Goal: Task Accomplishment & Management: Manage account settings

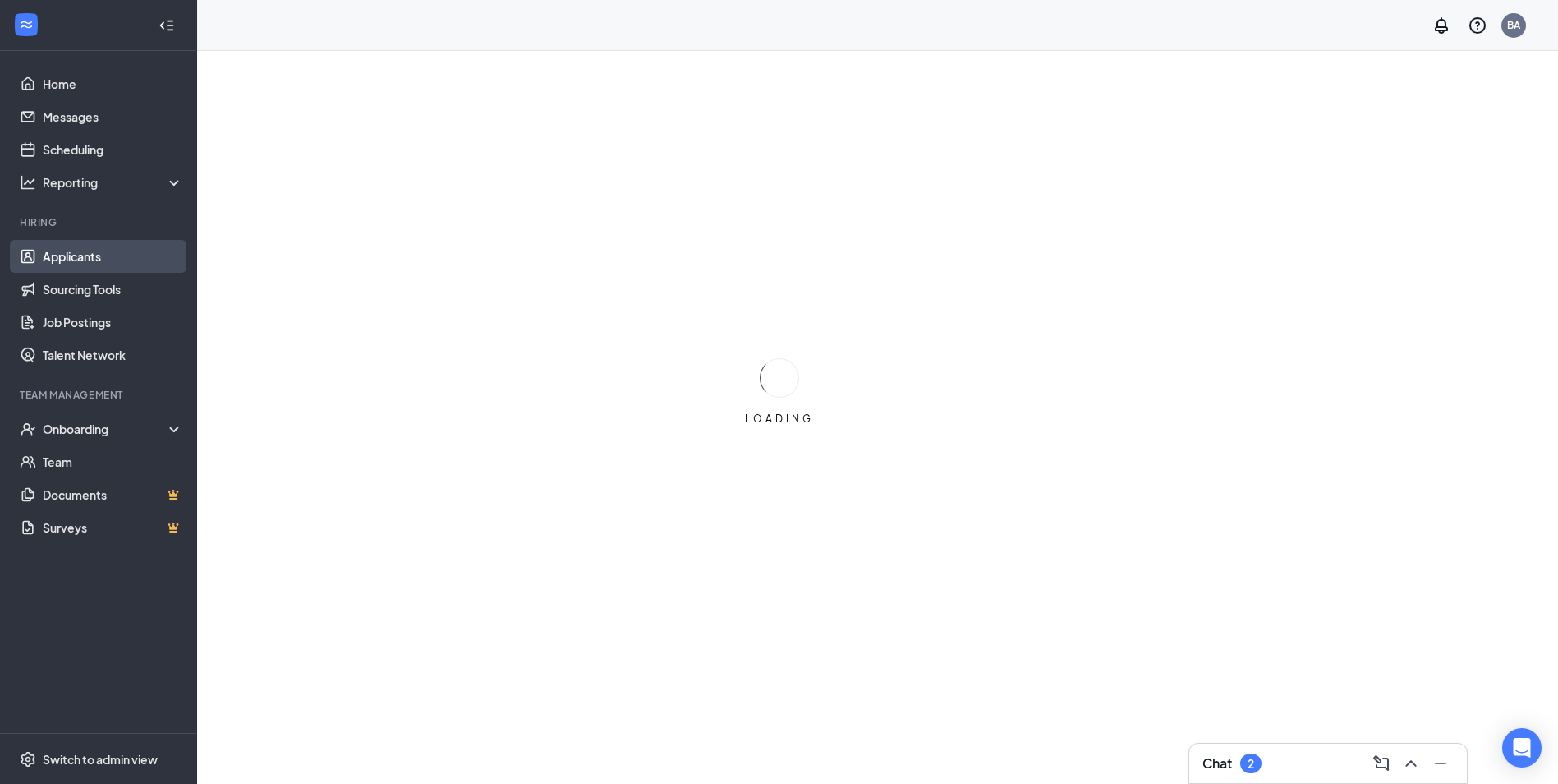
click at [87, 254] on link "Applicants" at bounding box center [112, 256] width 140 height 33
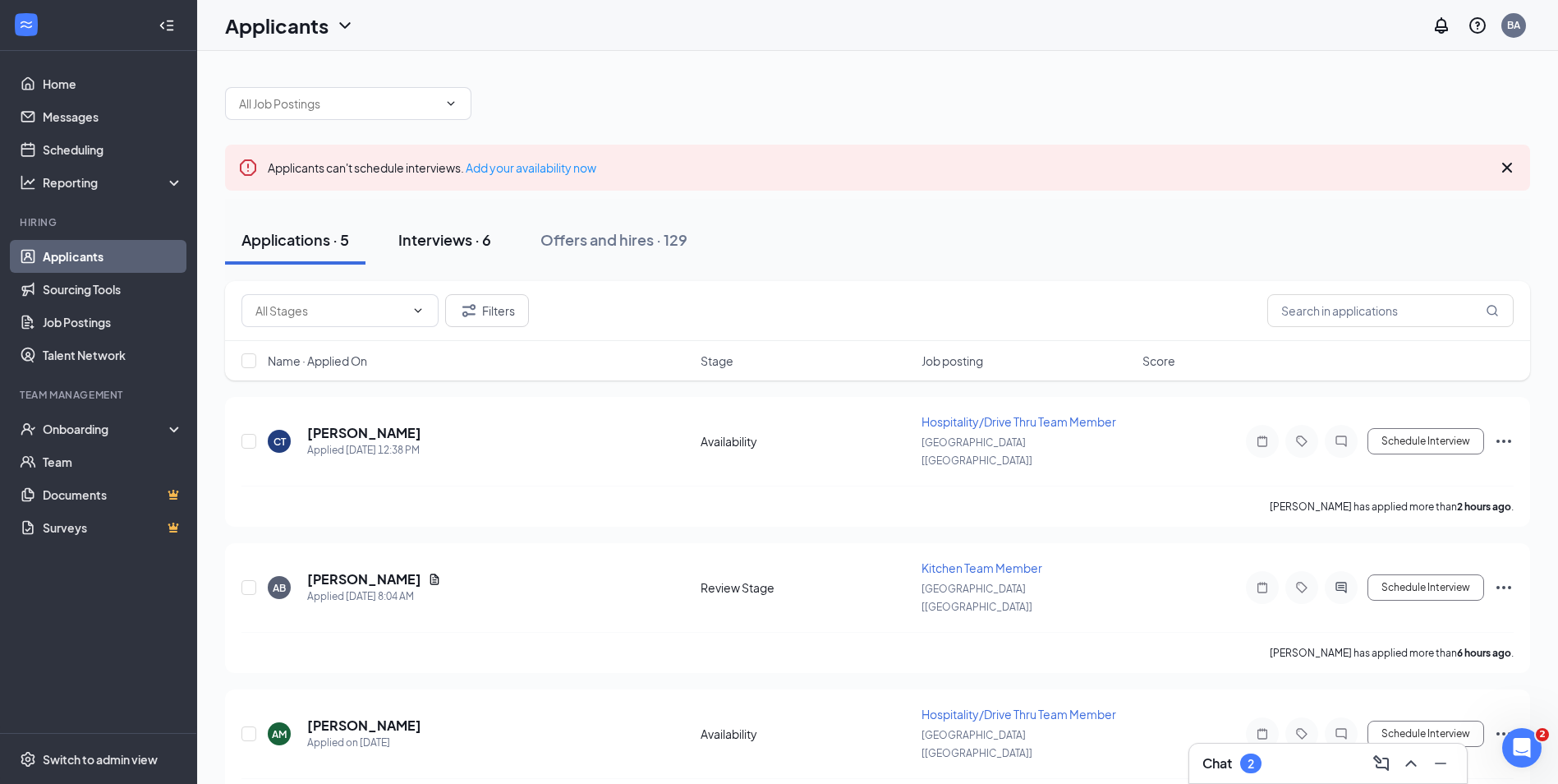
click at [448, 246] on div "Interviews · 6" at bounding box center [444, 240] width 93 height 20
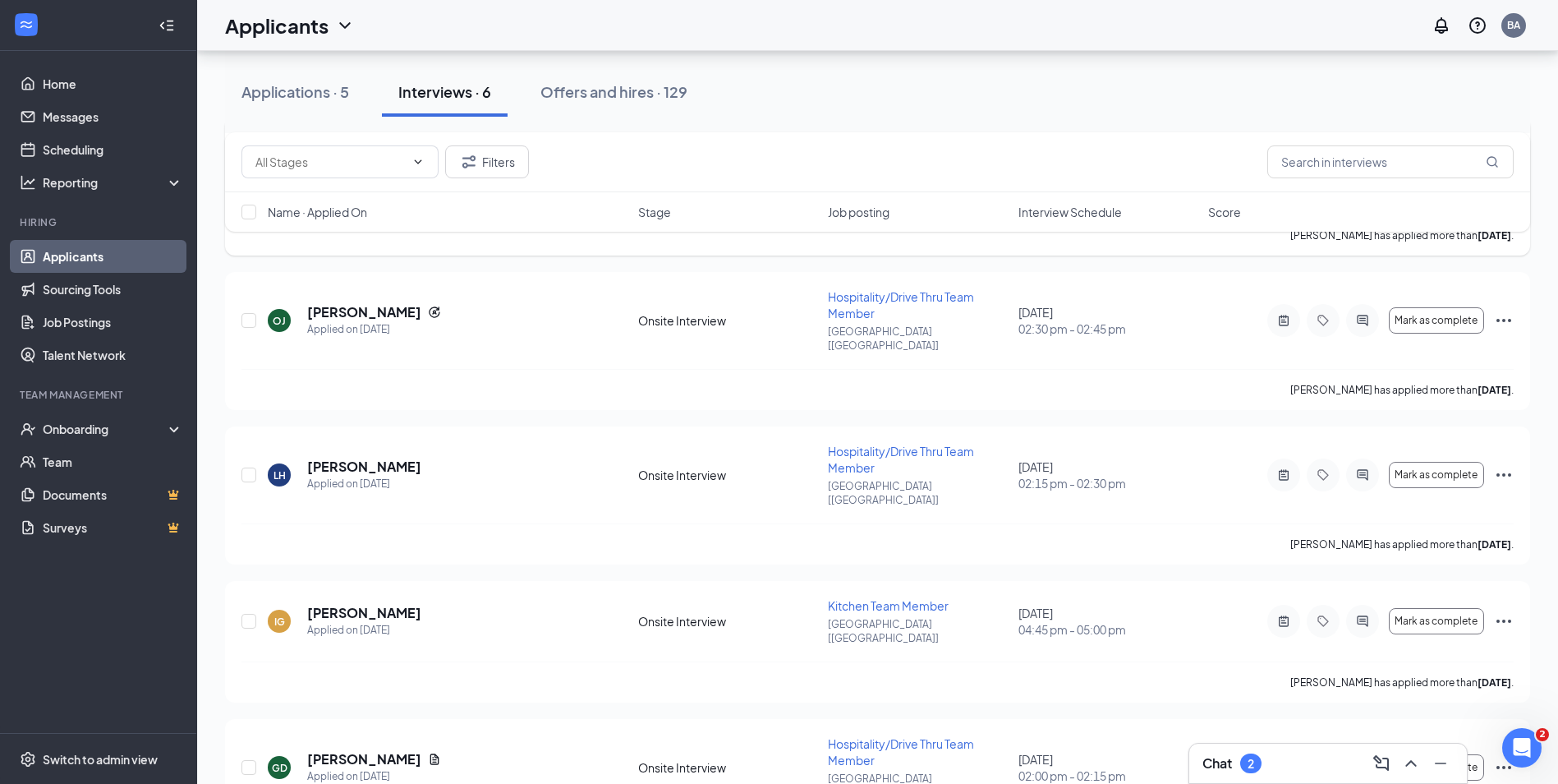
scroll to position [444, 0]
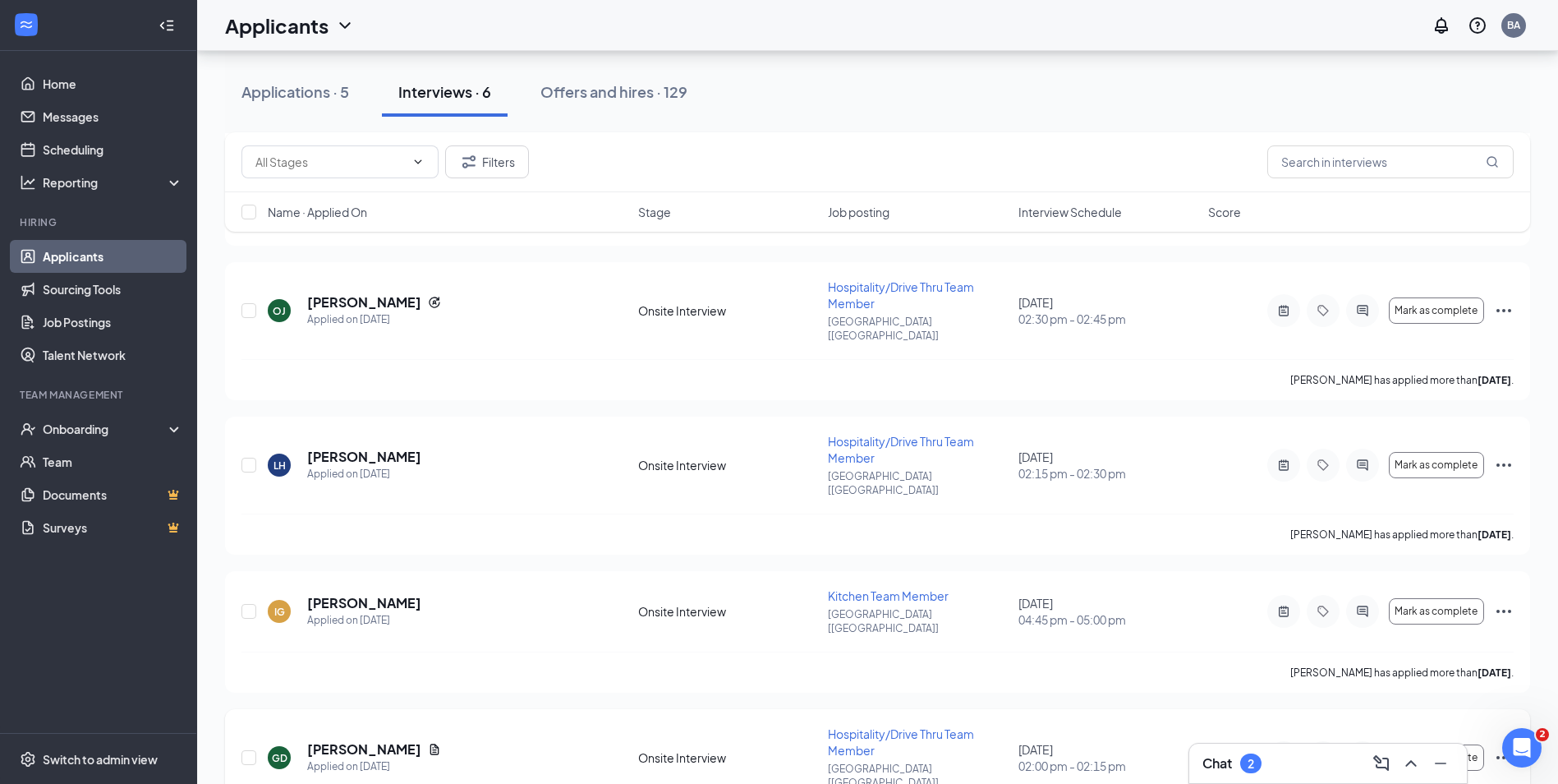
click at [1506, 747] on icon "Ellipses" at bounding box center [1504, 756] width 19 height 19
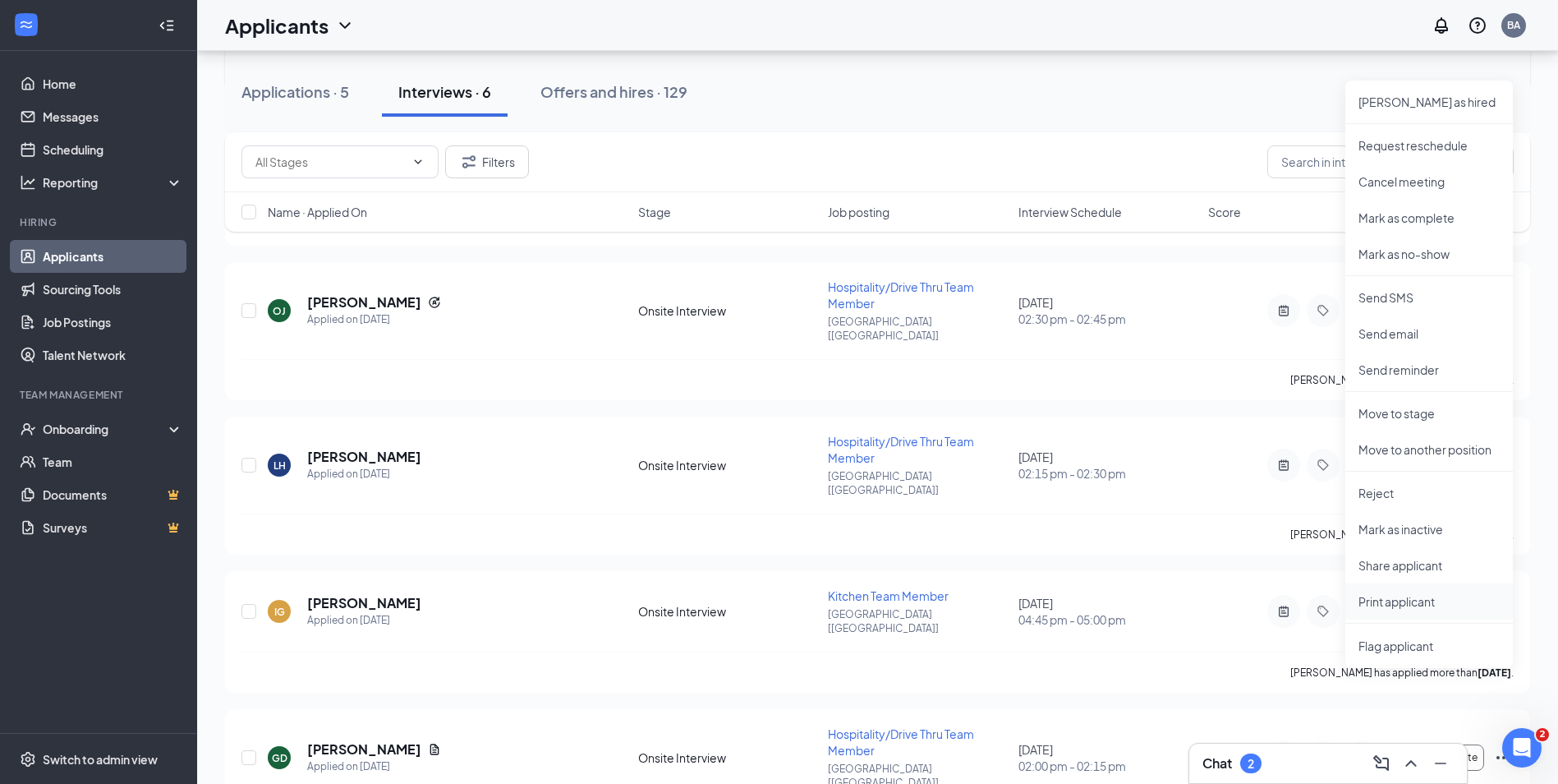
click at [1401, 610] on li "Print applicant" at bounding box center [1430, 601] width 168 height 36
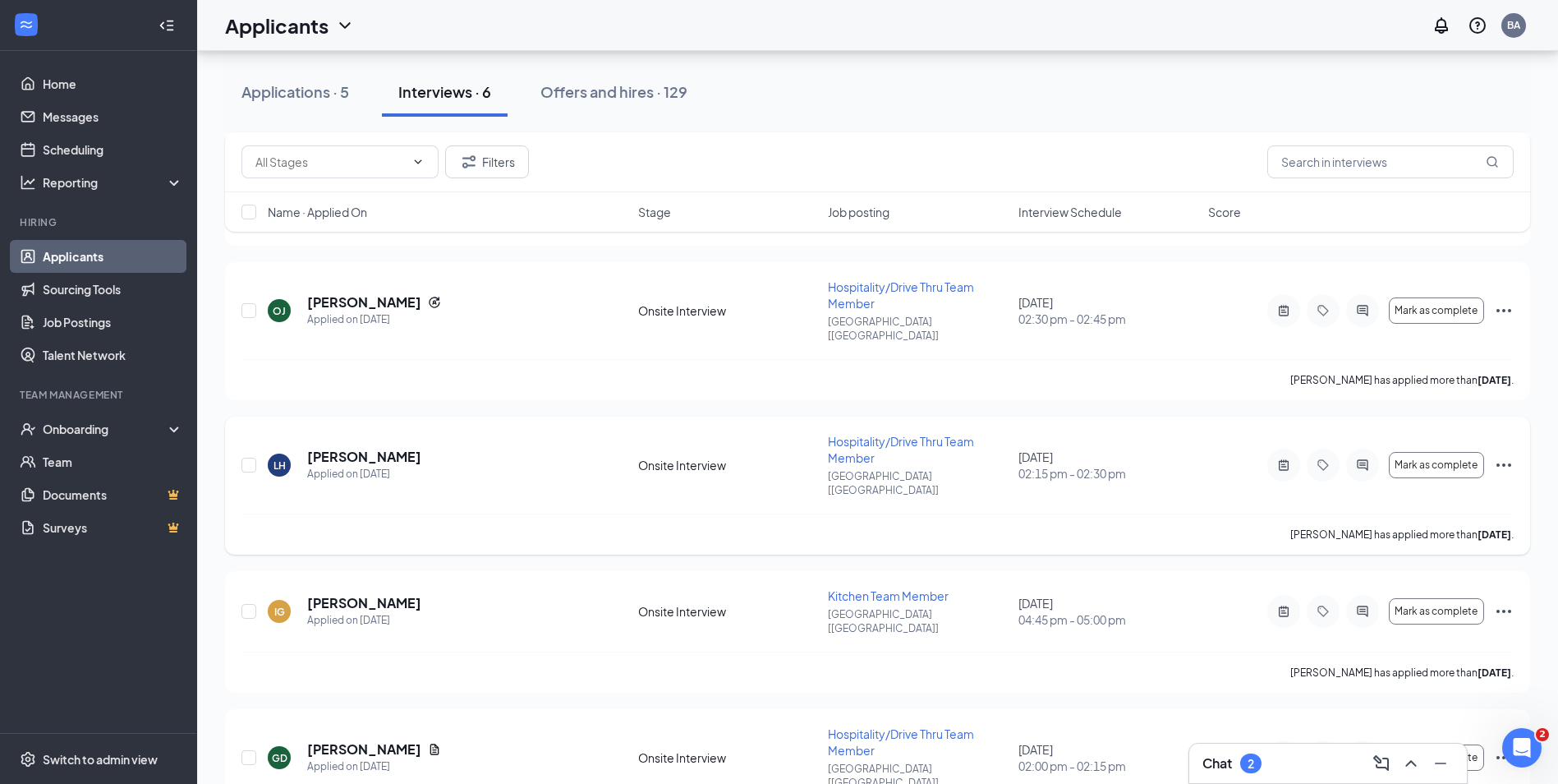
click at [1502, 455] on icon "Ellipses" at bounding box center [1504, 464] width 19 height 19
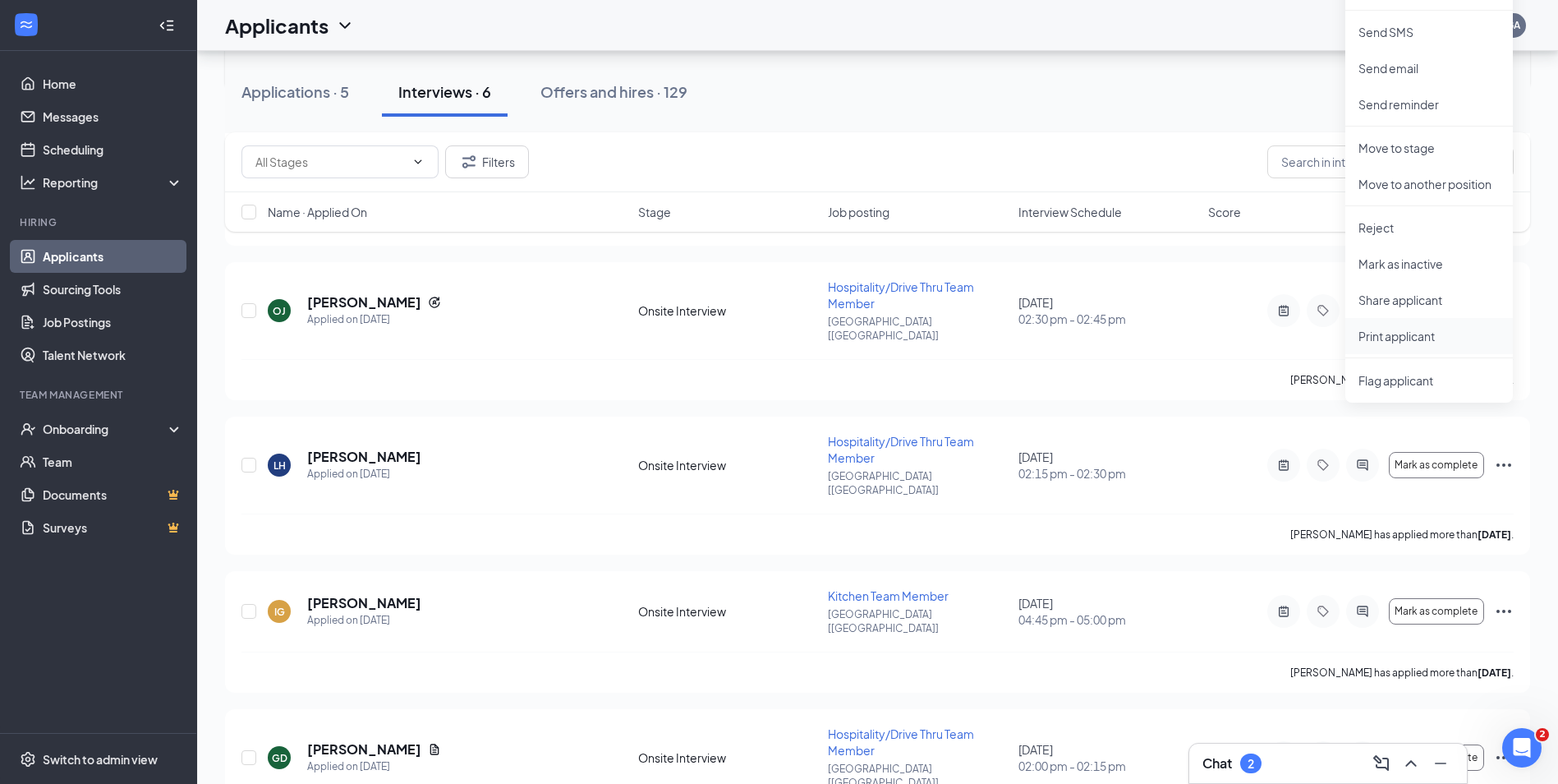
click at [1401, 330] on p "Print applicant" at bounding box center [1429, 336] width 141 height 17
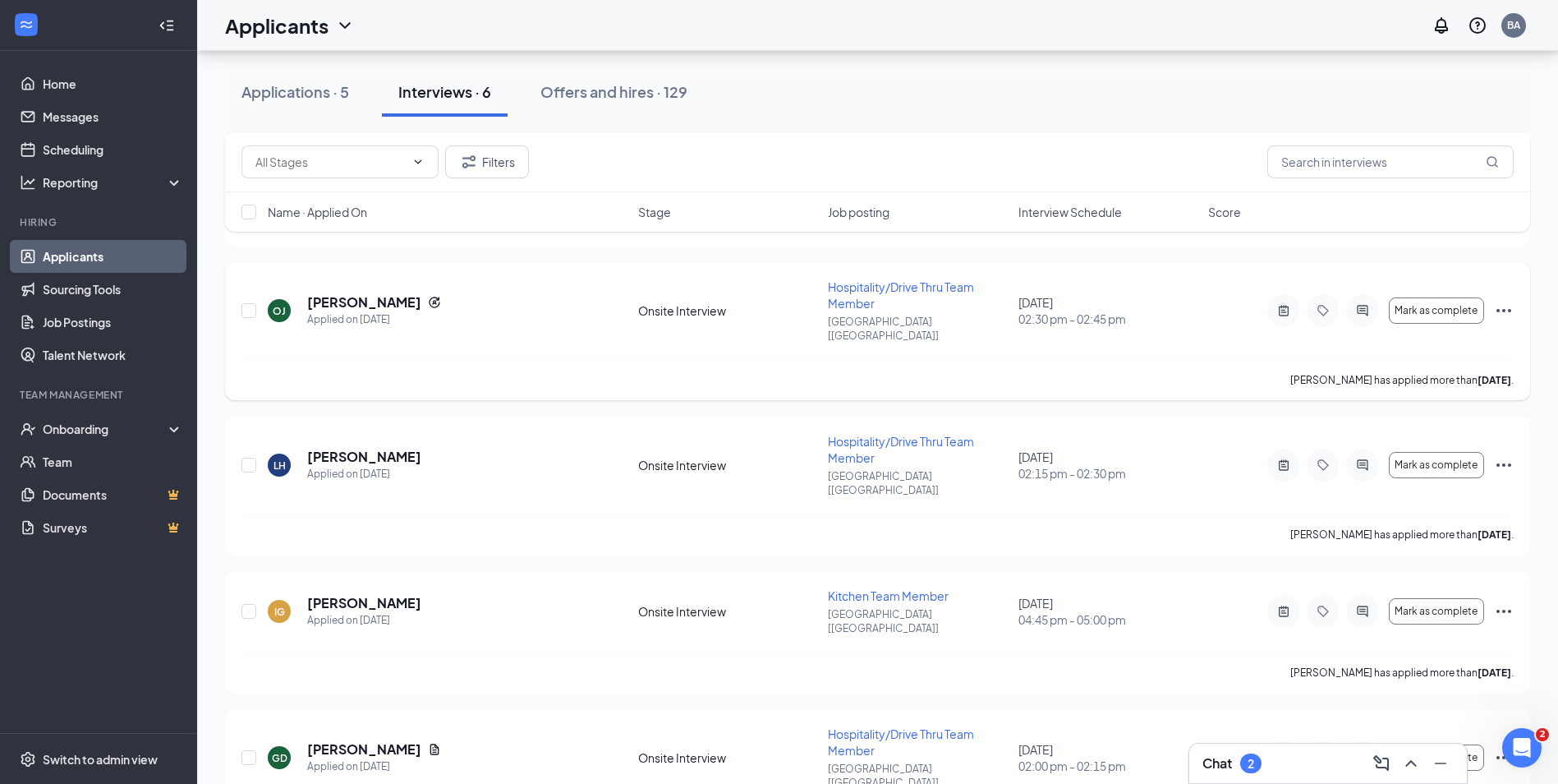
click at [1501, 300] on icon "Ellipses" at bounding box center [1504, 310] width 19 height 19
click at [1423, 197] on p "Print applicant" at bounding box center [1429, 195] width 141 height 17
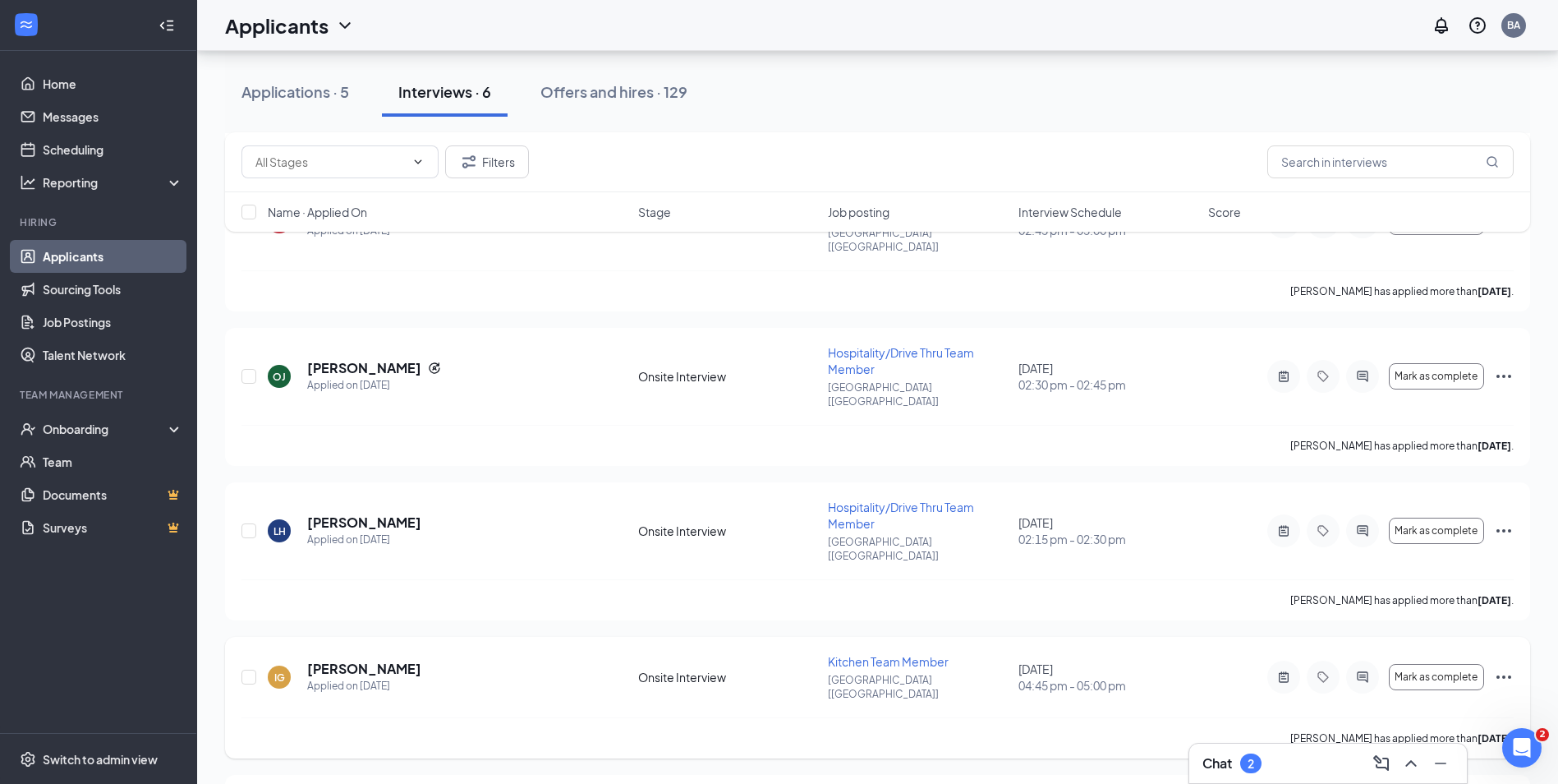
scroll to position [279, 0]
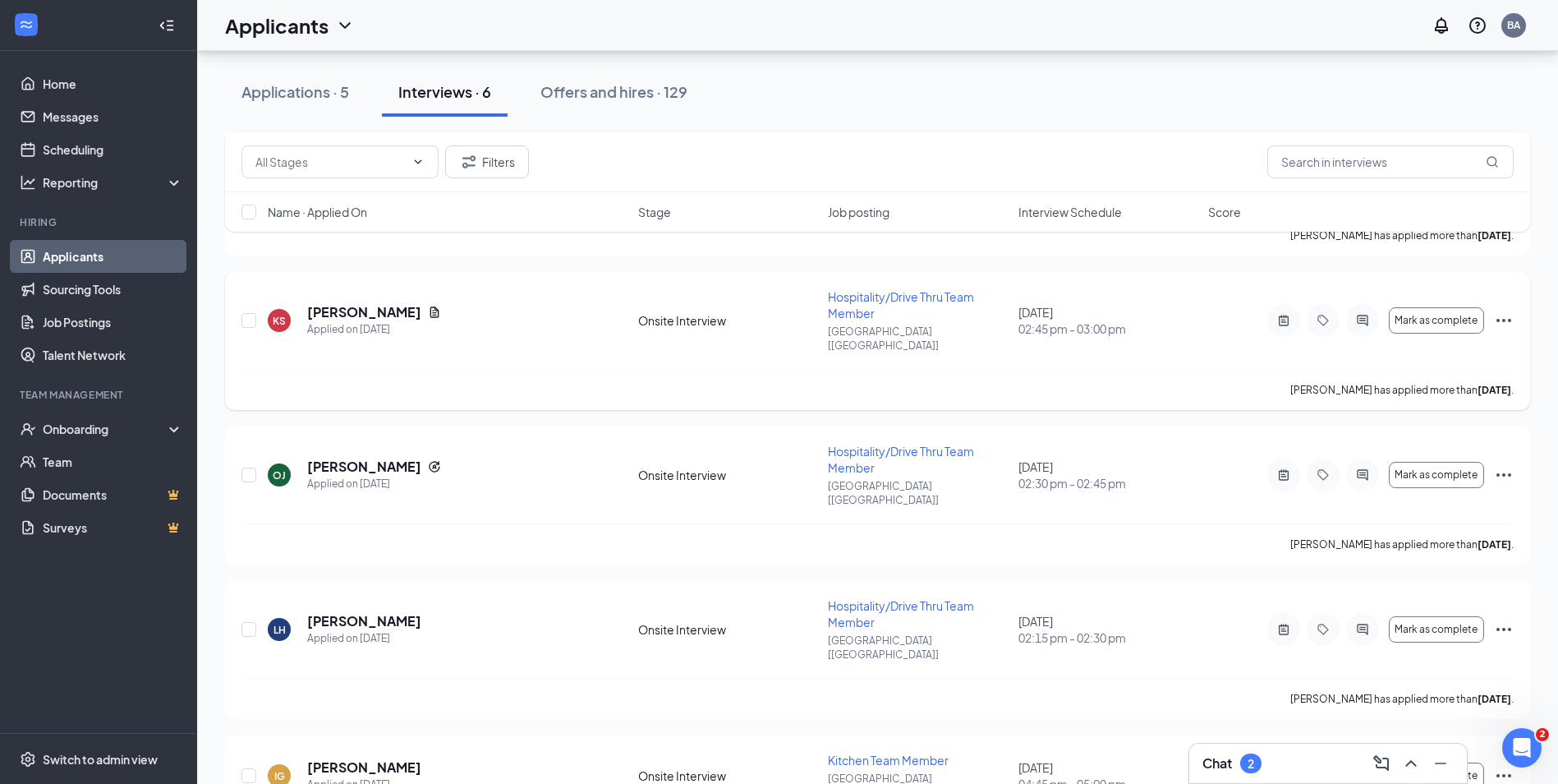
click at [1494, 310] on icon "Ellipses" at bounding box center [1504, 320] width 19 height 19
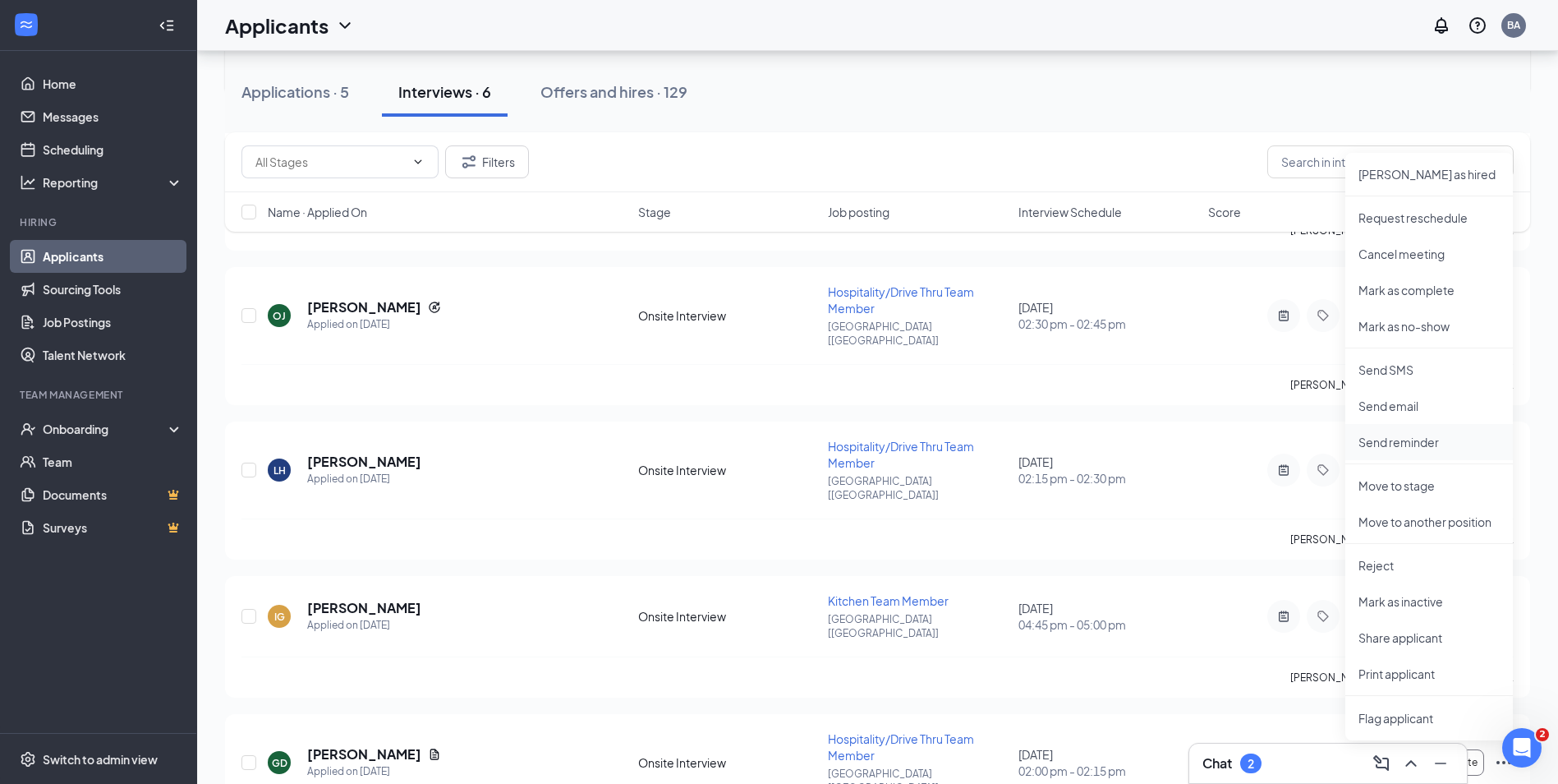
scroll to position [444, 0]
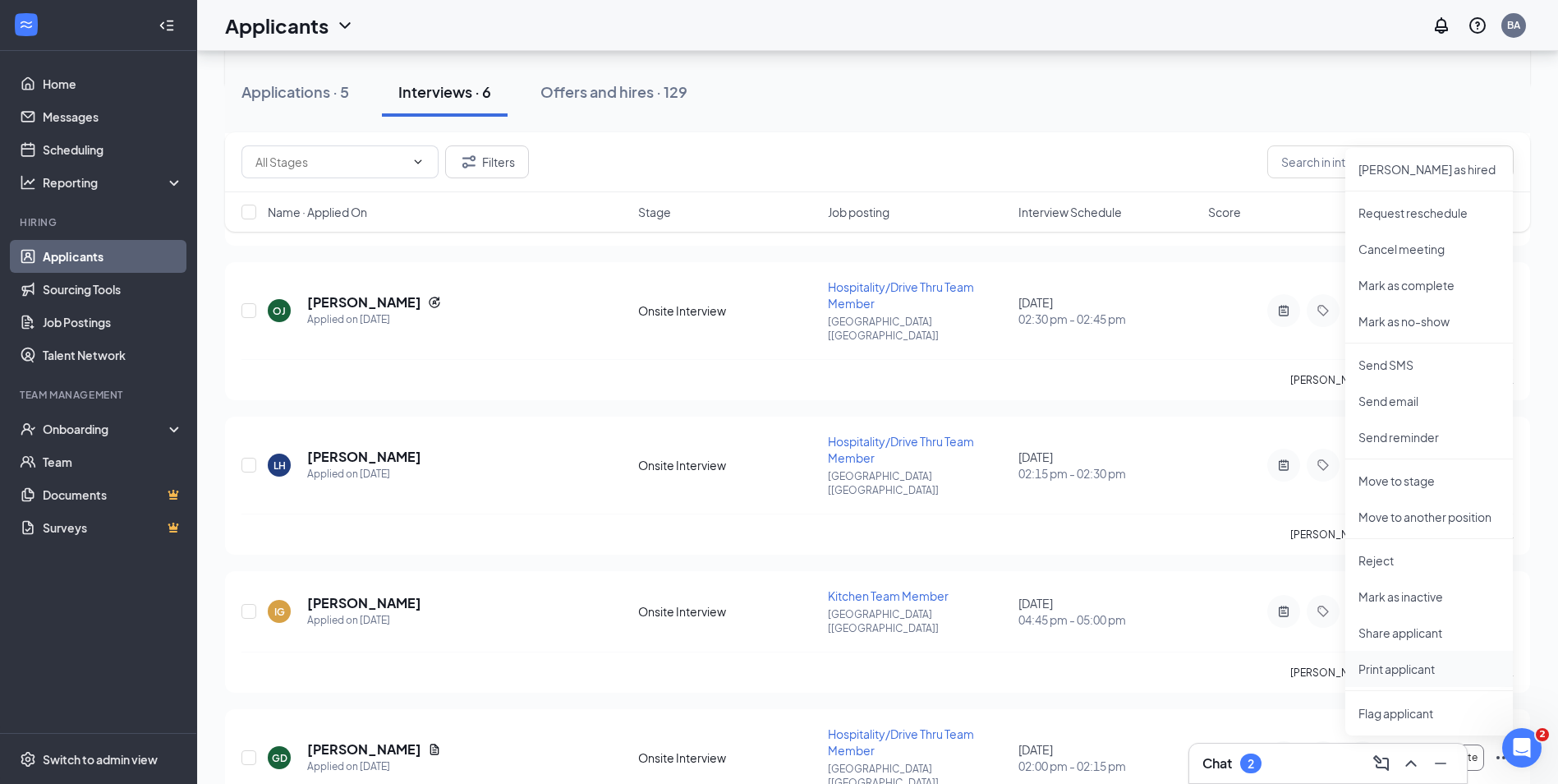
click at [1399, 673] on p "Print applicant" at bounding box center [1429, 669] width 141 height 17
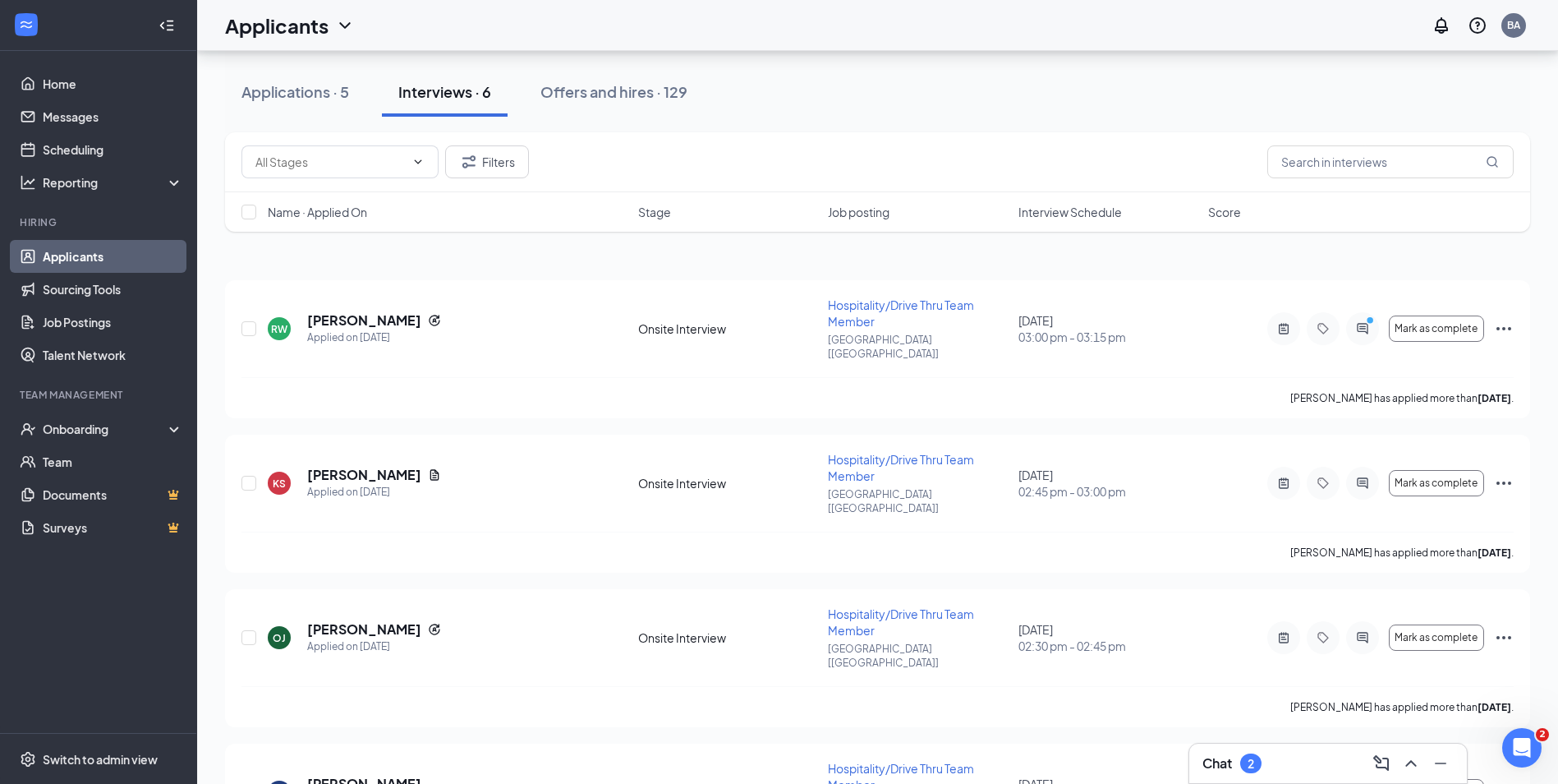
scroll to position [115, 0]
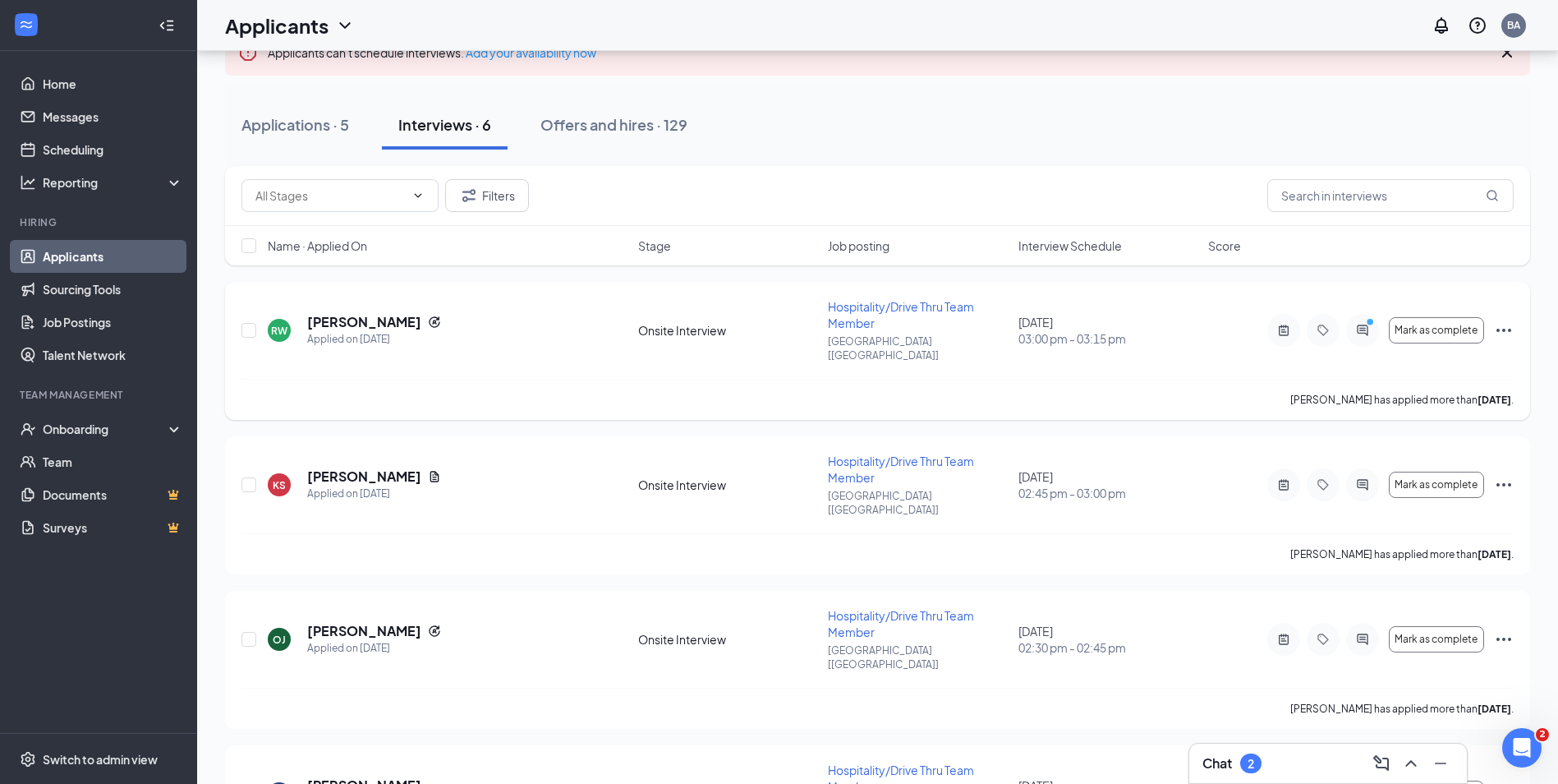
click at [1508, 323] on icon "Ellipses" at bounding box center [1504, 330] width 19 height 19
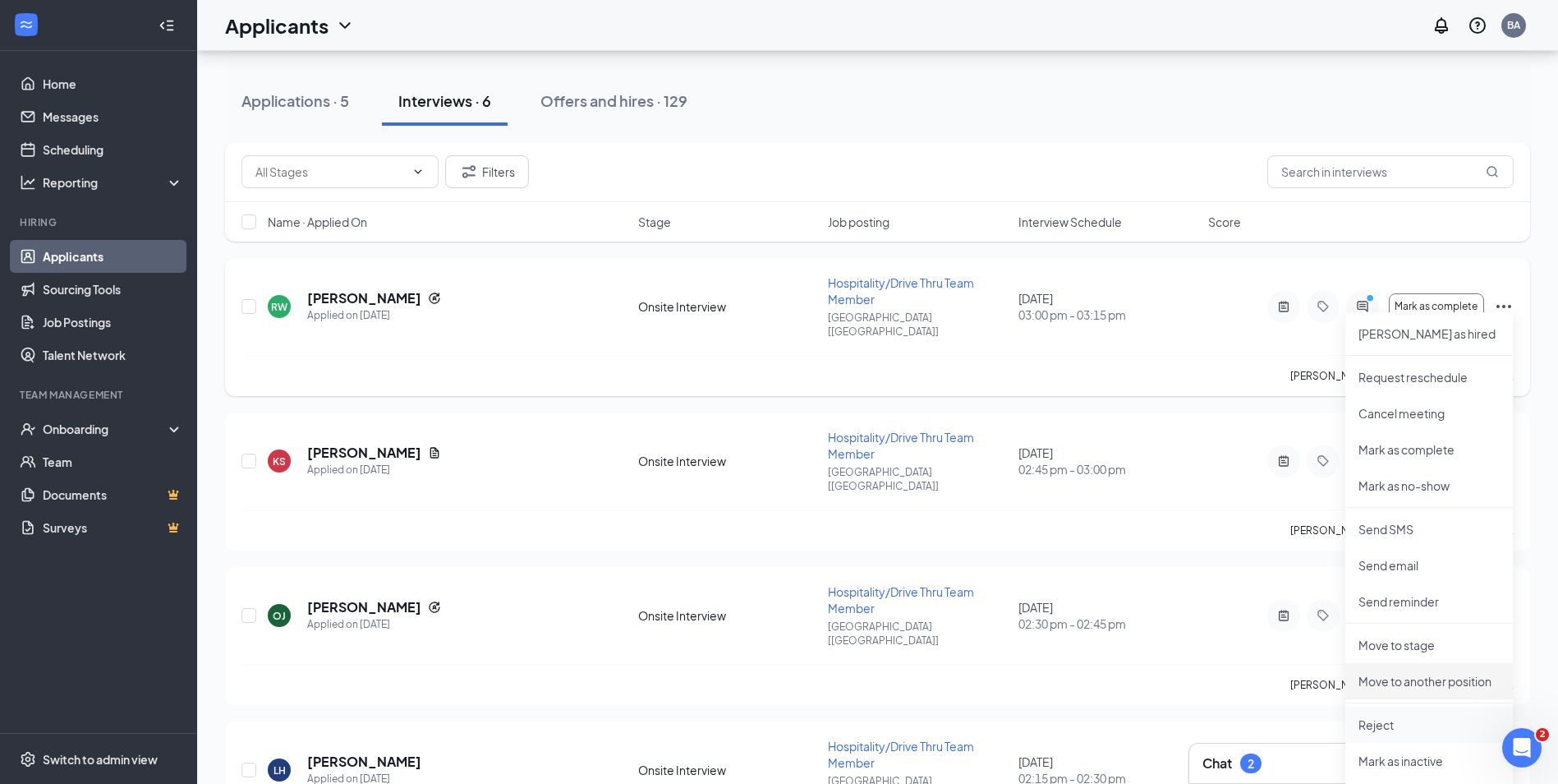
scroll to position [361, 0]
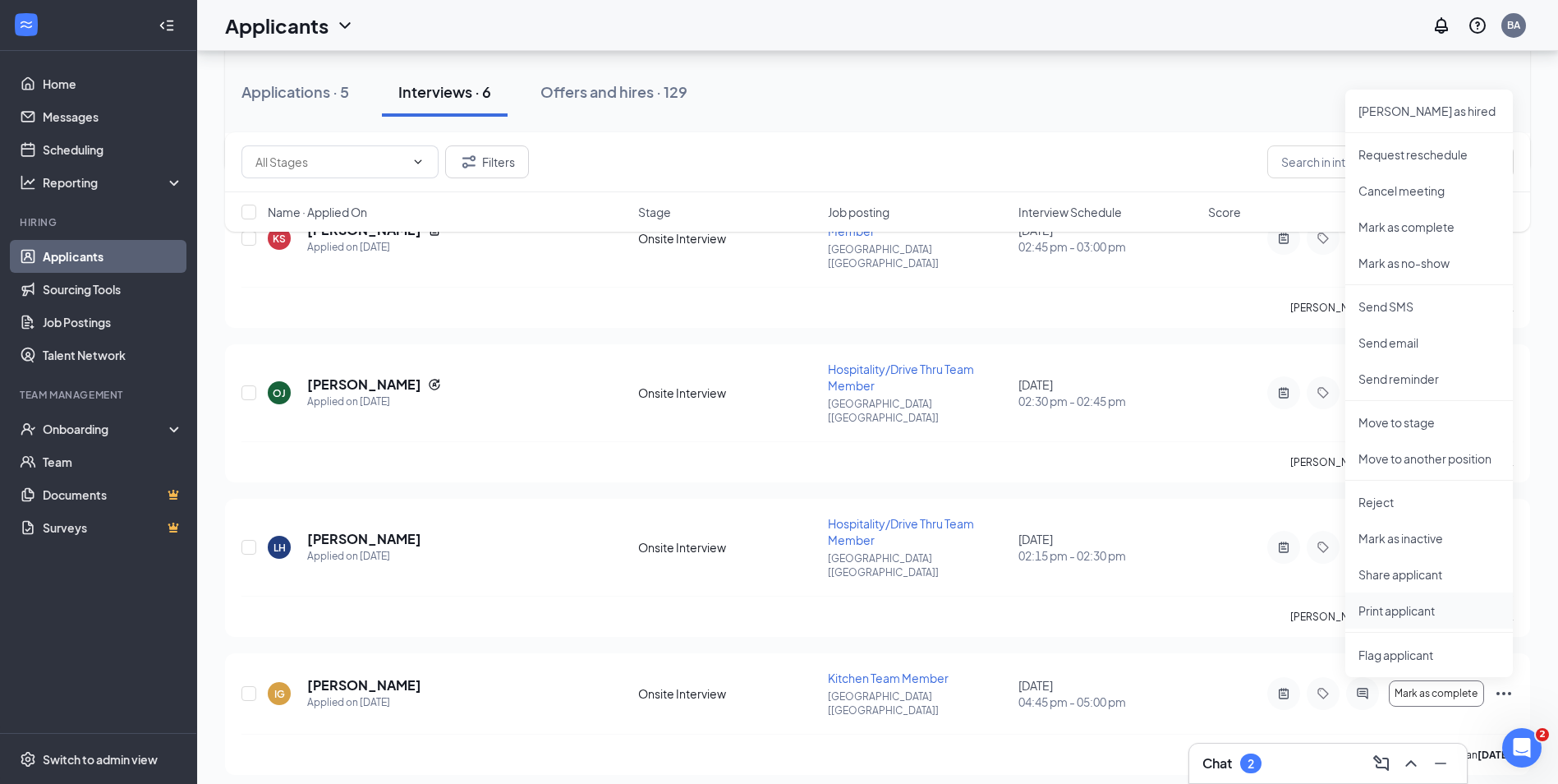
click at [1403, 606] on p "Print applicant" at bounding box center [1429, 611] width 141 height 17
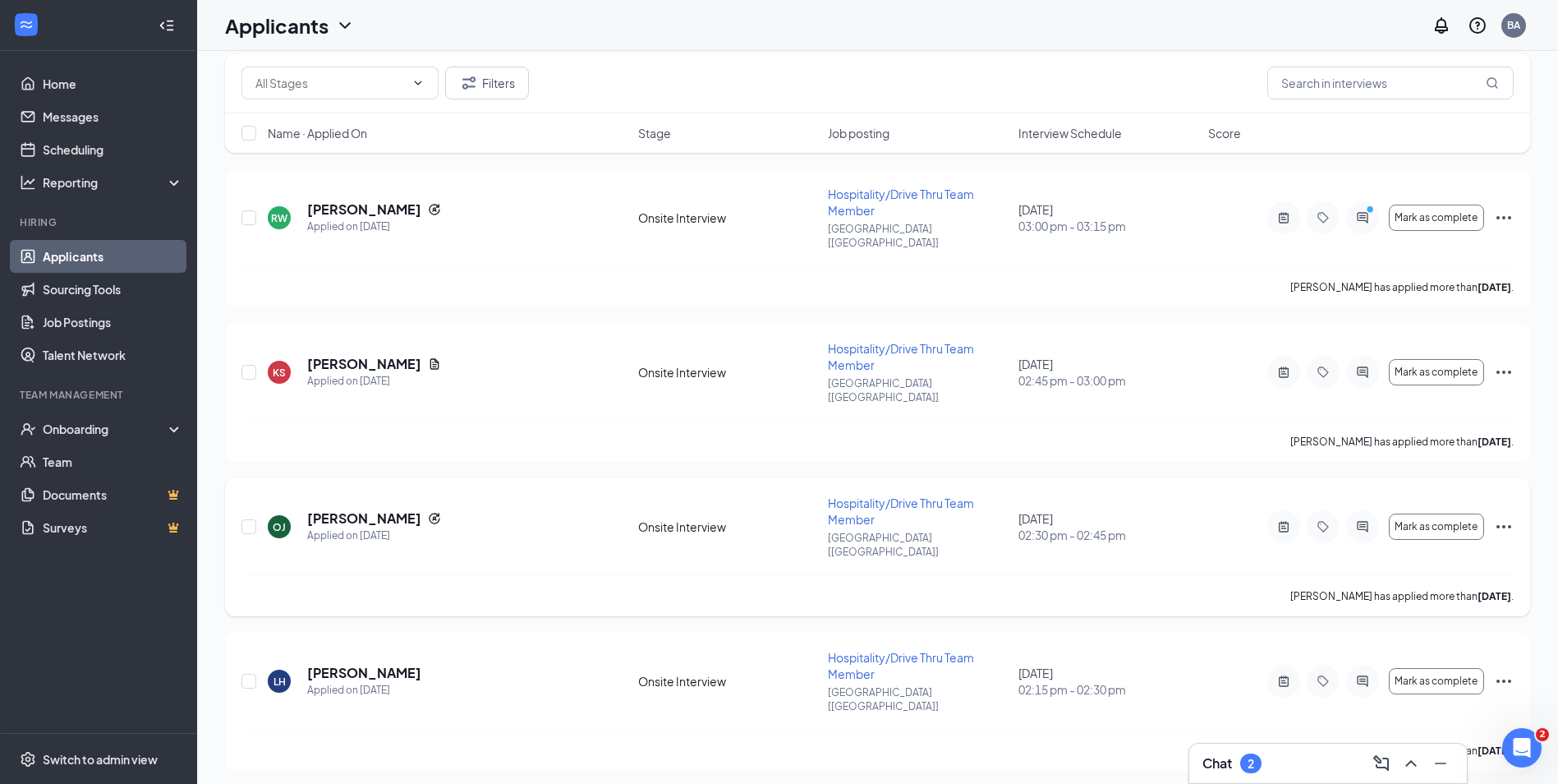
scroll to position [444, 0]
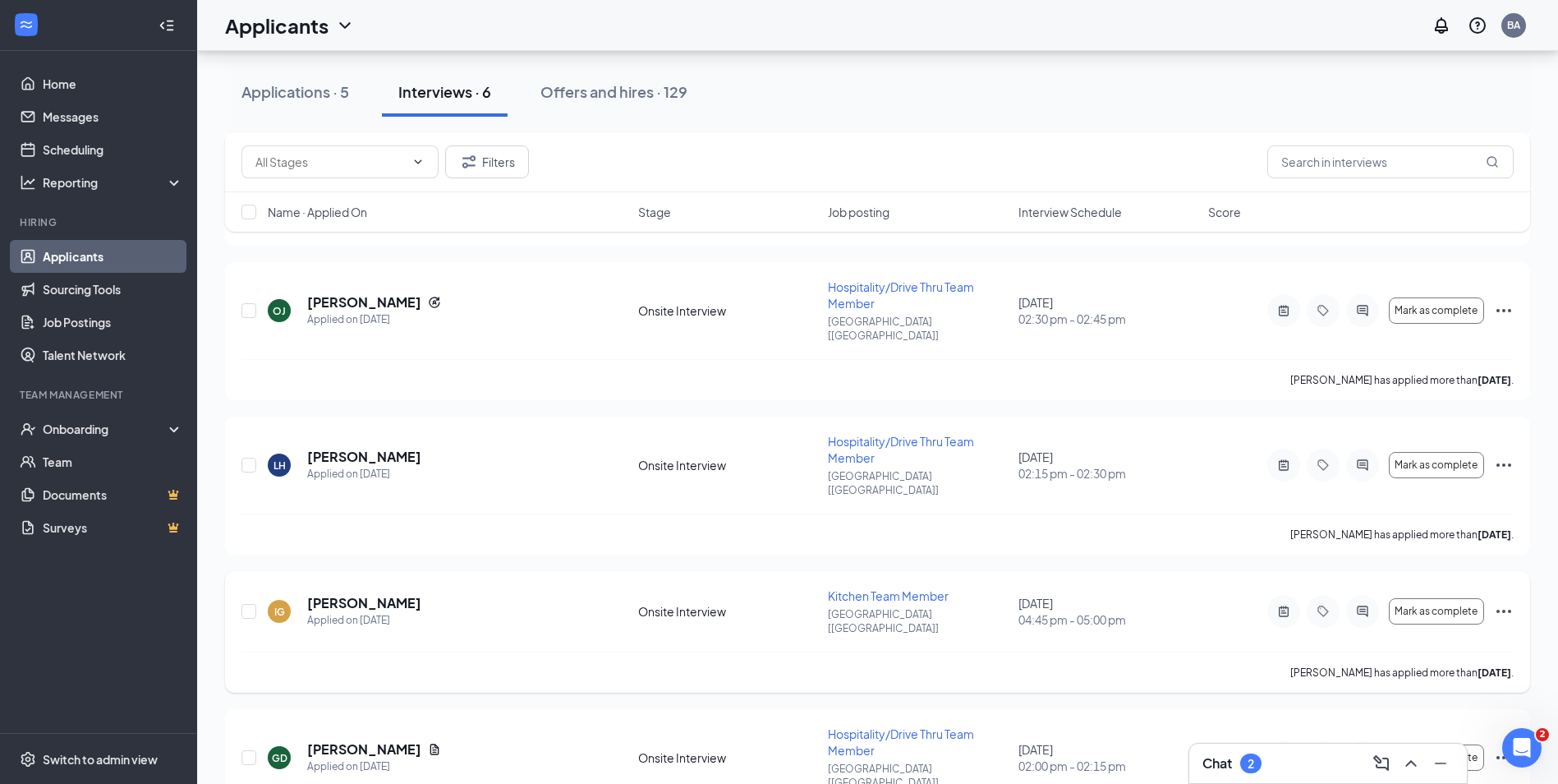
click at [1509, 610] on icon "Ellipses" at bounding box center [1505, 612] width 15 height 4
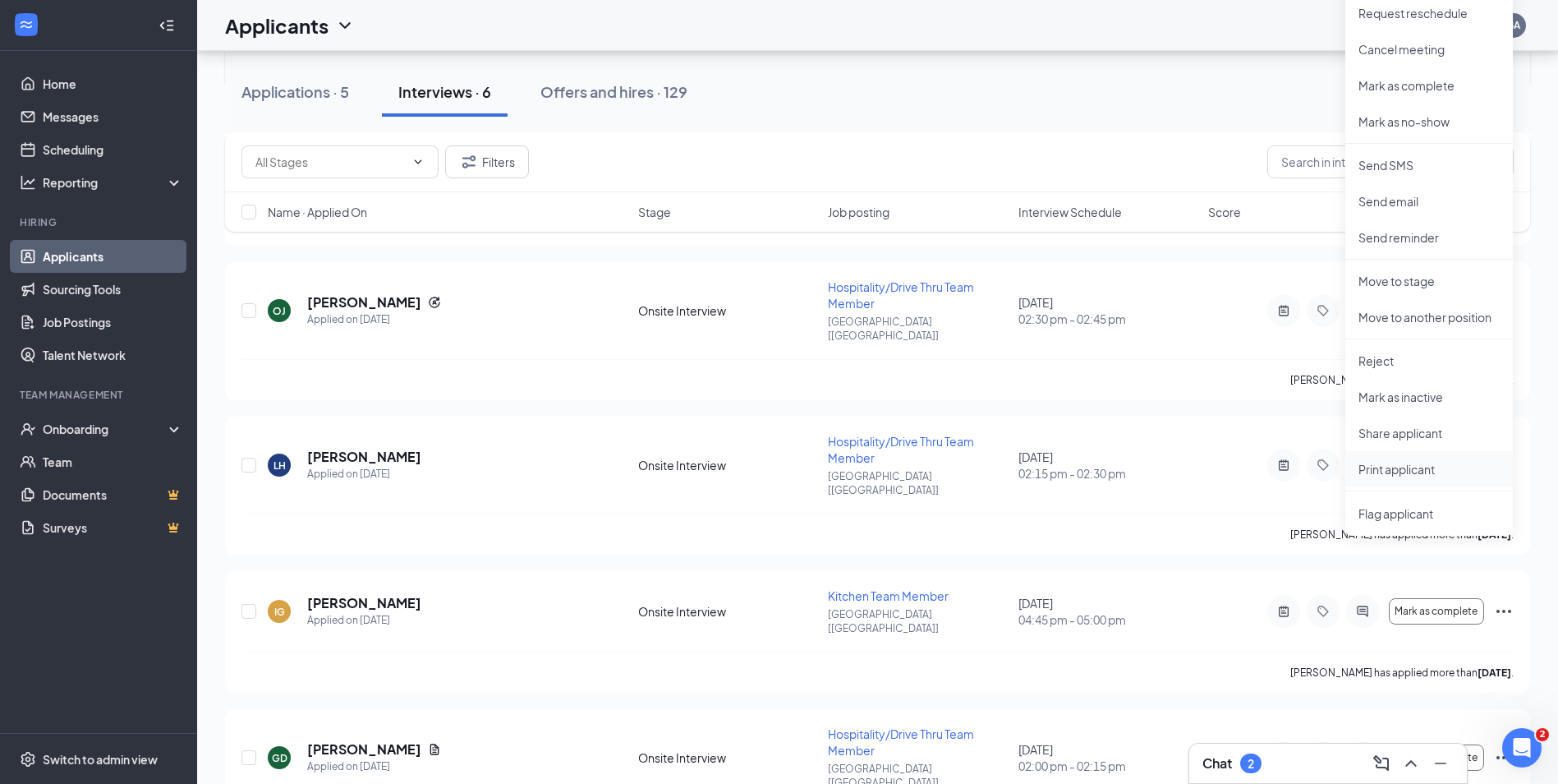
click at [1395, 471] on p "Print applicant" at bounding box center [1429, 469] width 141 height 17
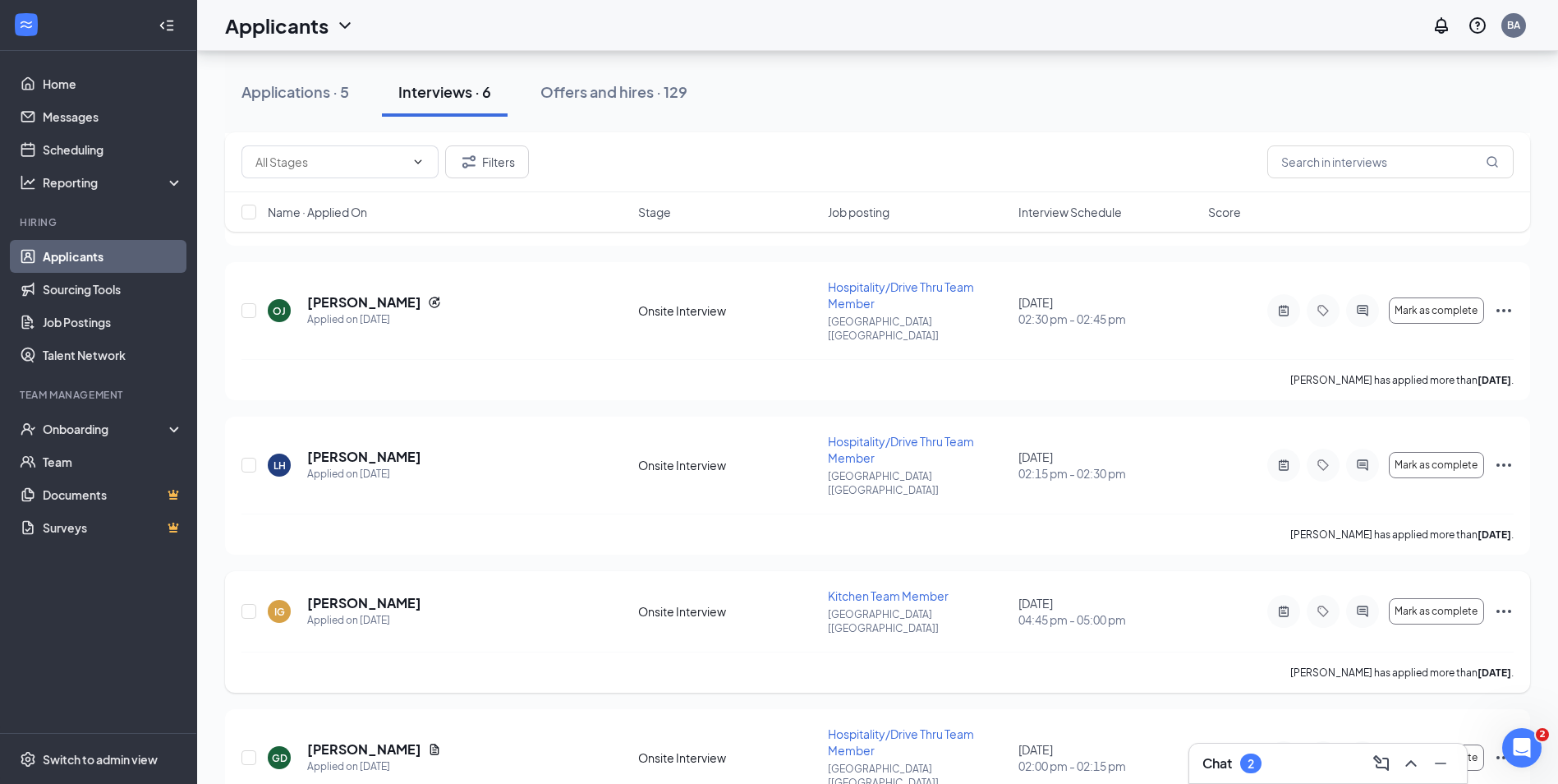
click at [1504, 610] on icon "Ellipses" at bounding box center [1505, 612] width 15 height 4
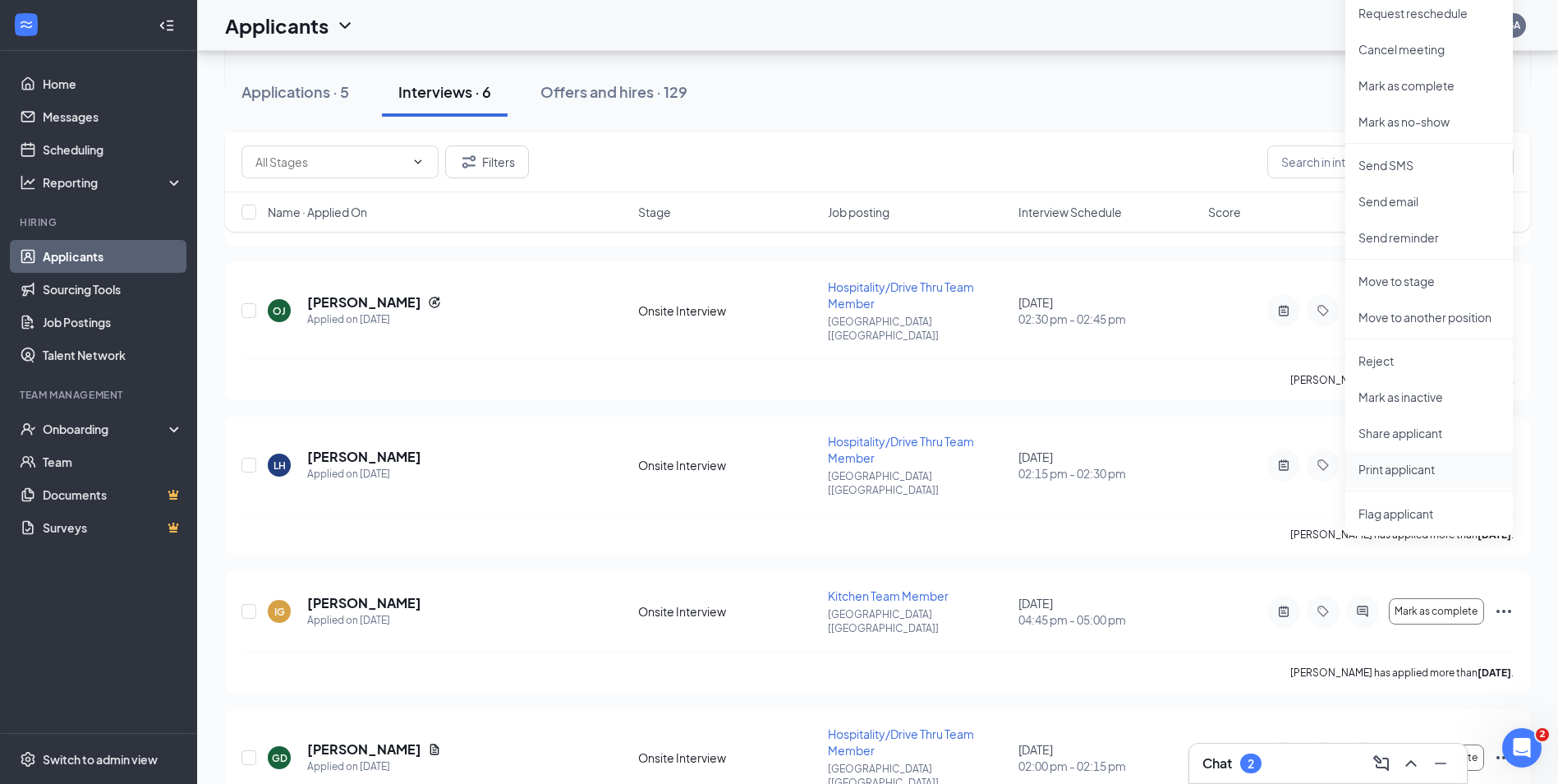
click at [1393, 462] on p "Print applicant" at bounding box center [1429, 469] width 141 height 17
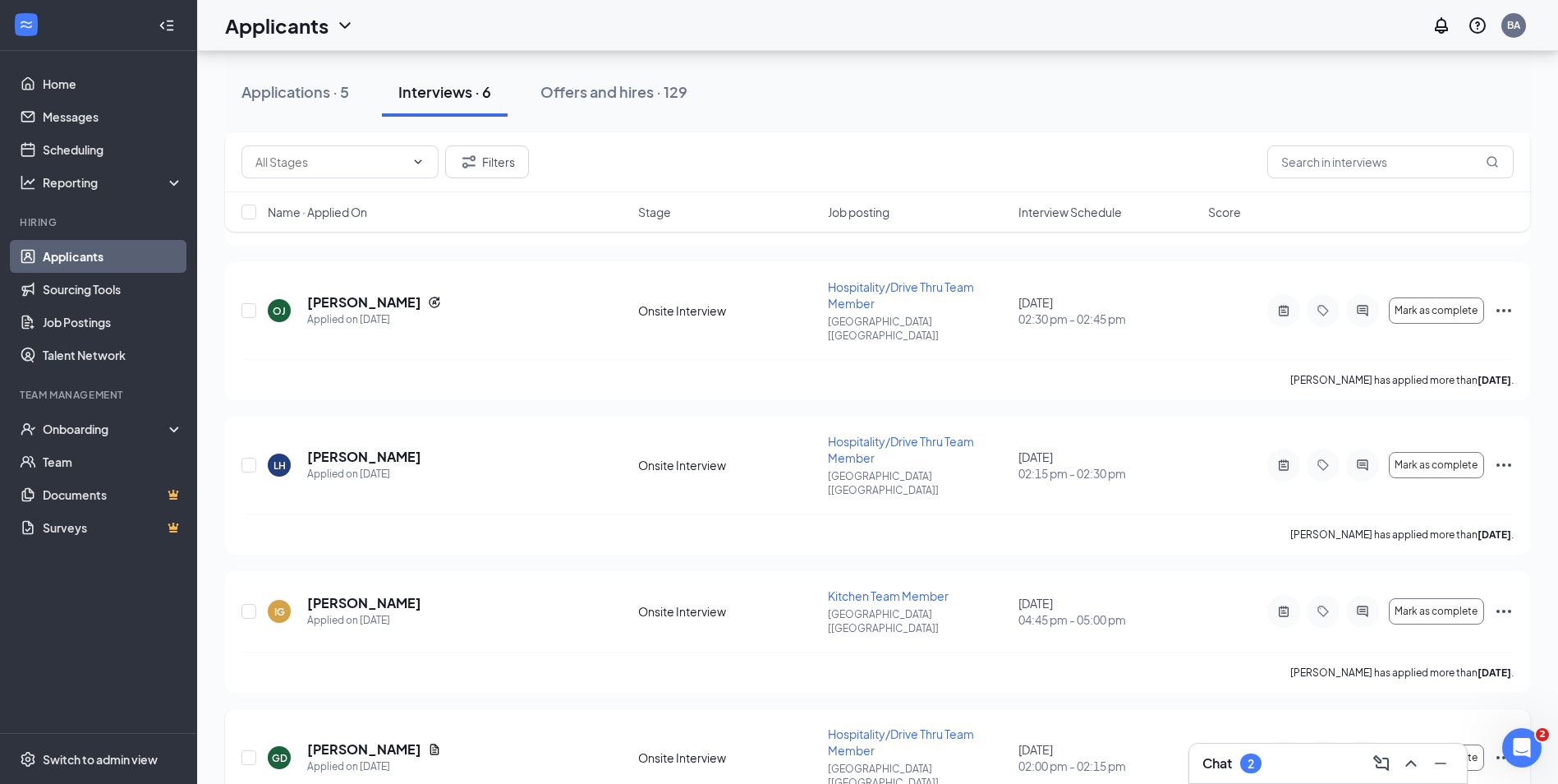
click at [1283, 751] on icon "ActiveNote" at bounding box center [1283, 757] width 19 height 13
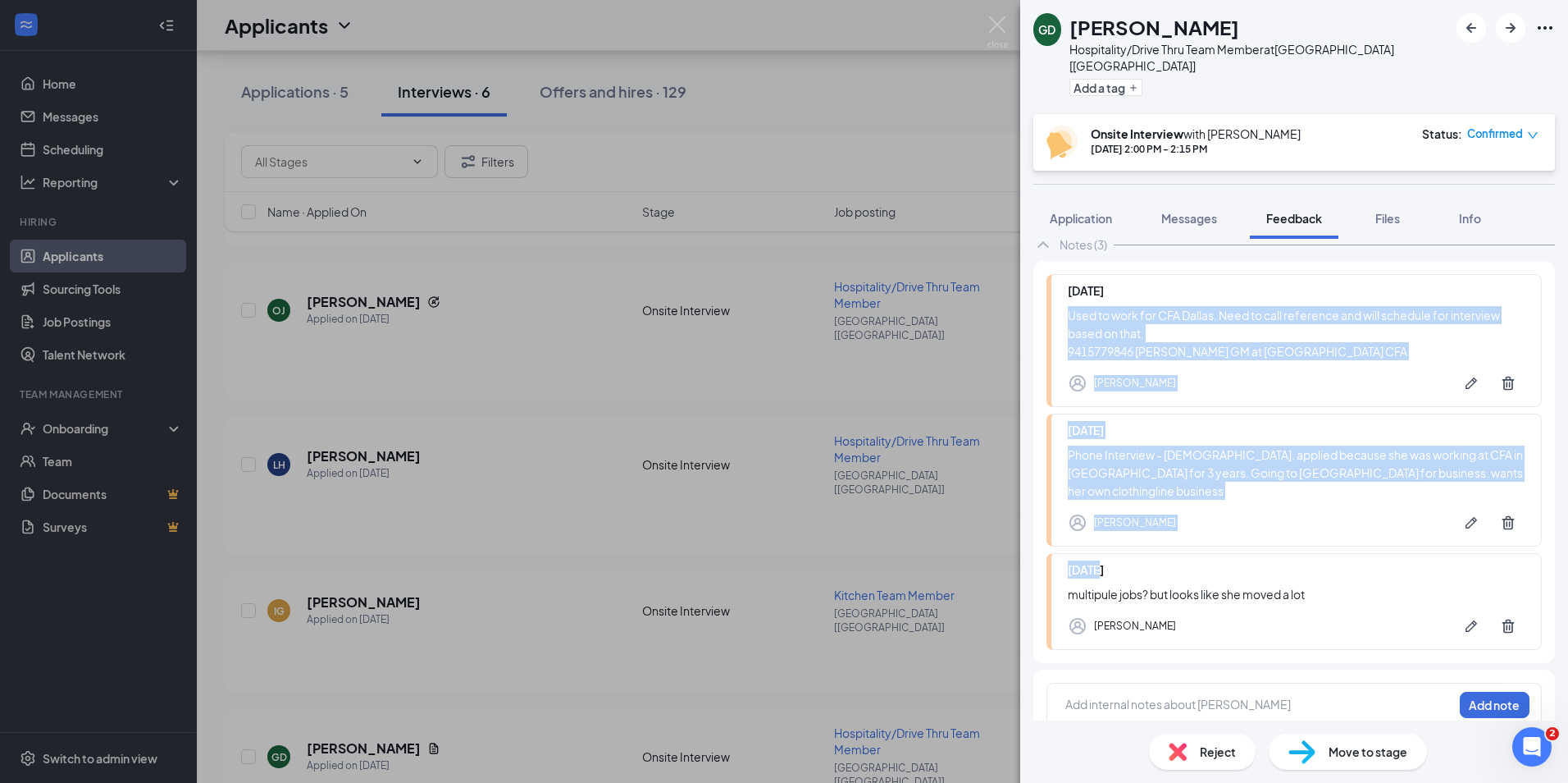
scroll to position [102, 0]
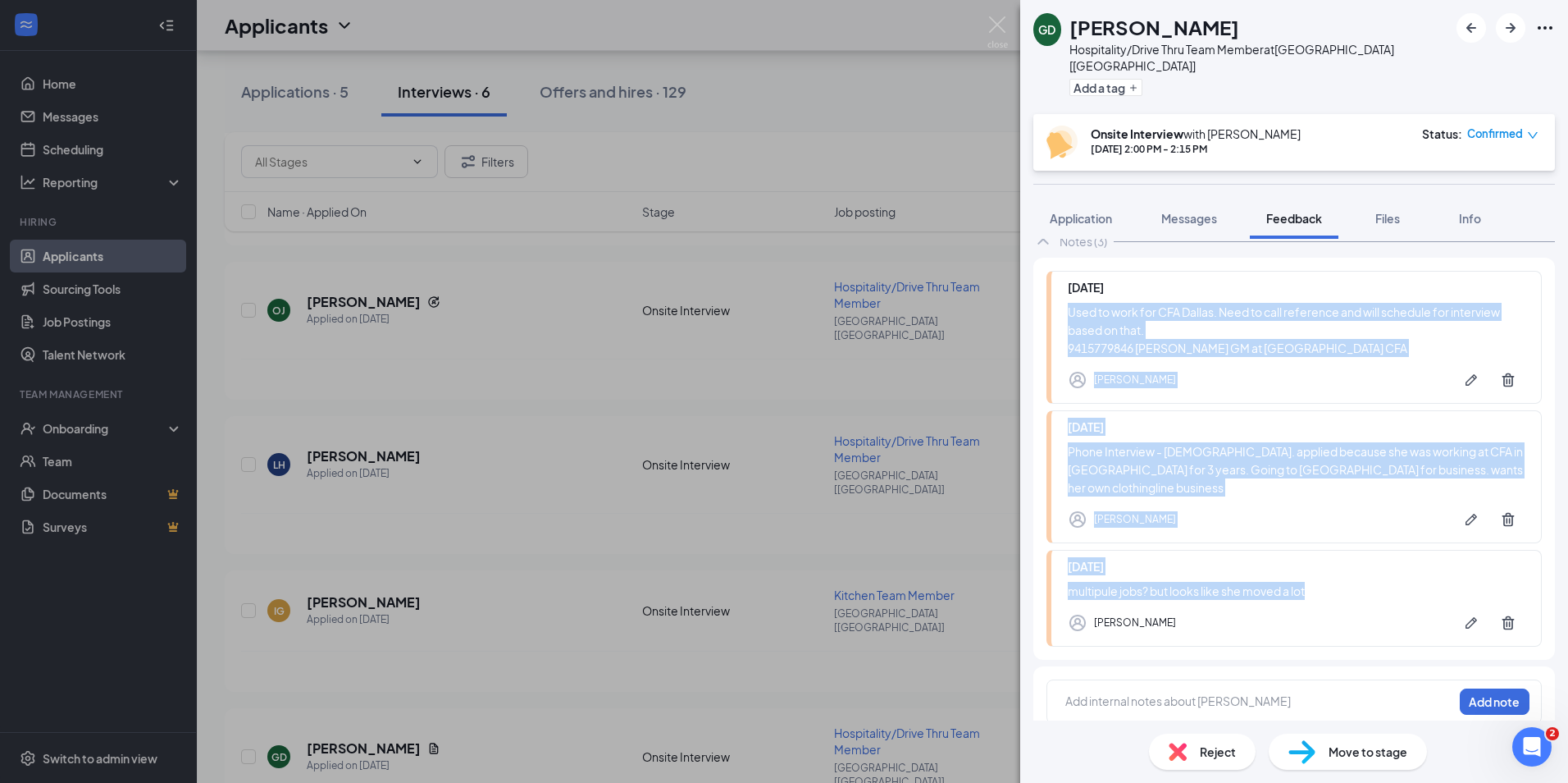
drag, startPoint x: 1059, startPoint y: 388, endPoint x: 1364, endPoint y: 581, distance: 360.9
click at [1364, 581] on div "[DATE] Used to work for CFA Dallas. Need to call reference and will schedule fo…" at bounding box center [1294, 458] width 521 height 402
click at [997, 23] on img at bounding box center [998, 32] width 20 height 32
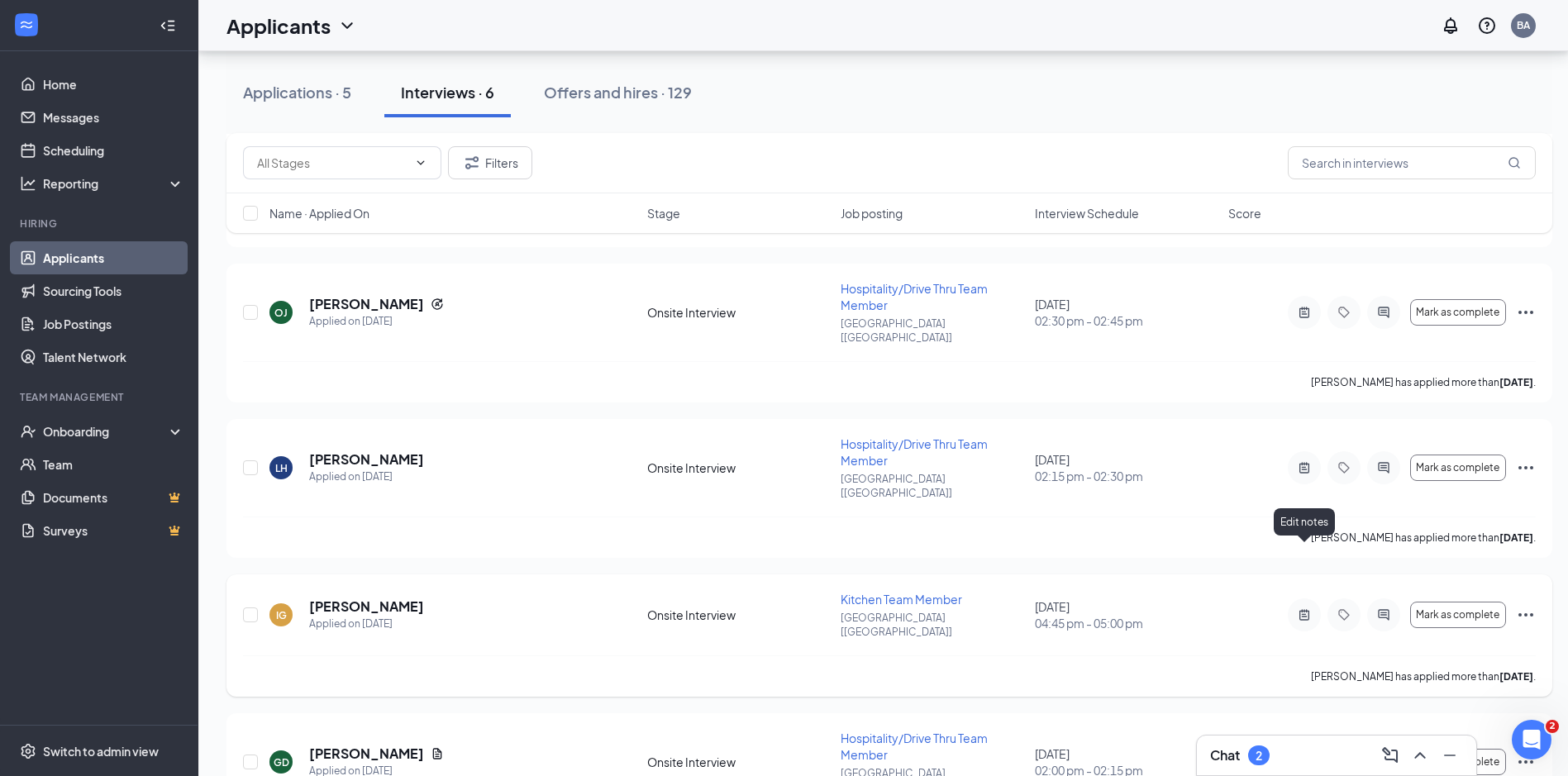
click at [1305, 608] on icon "ActiveNote" at bounding box center [1304, 615] width 19 height 13
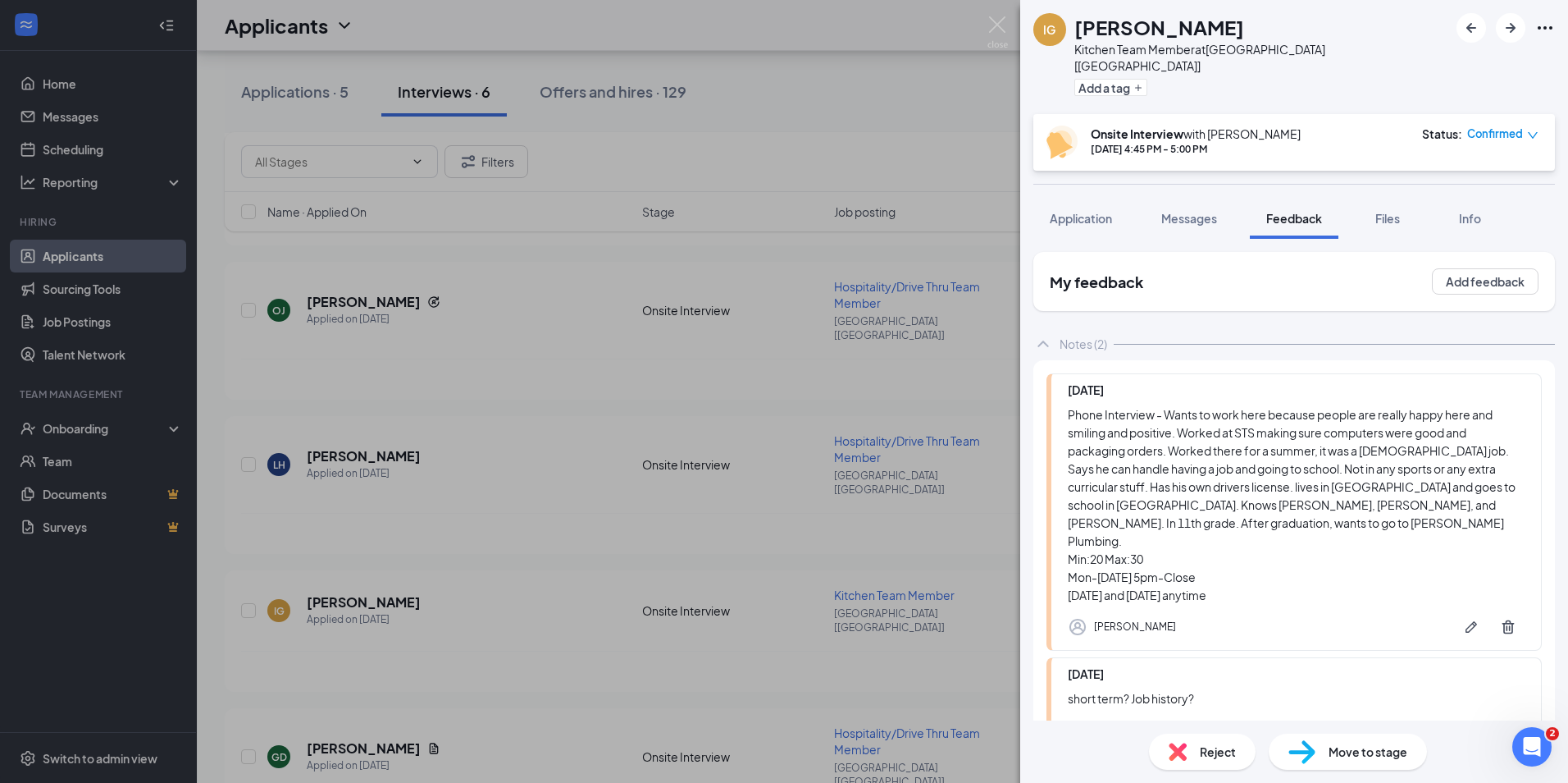
scroll to position [89, 0]
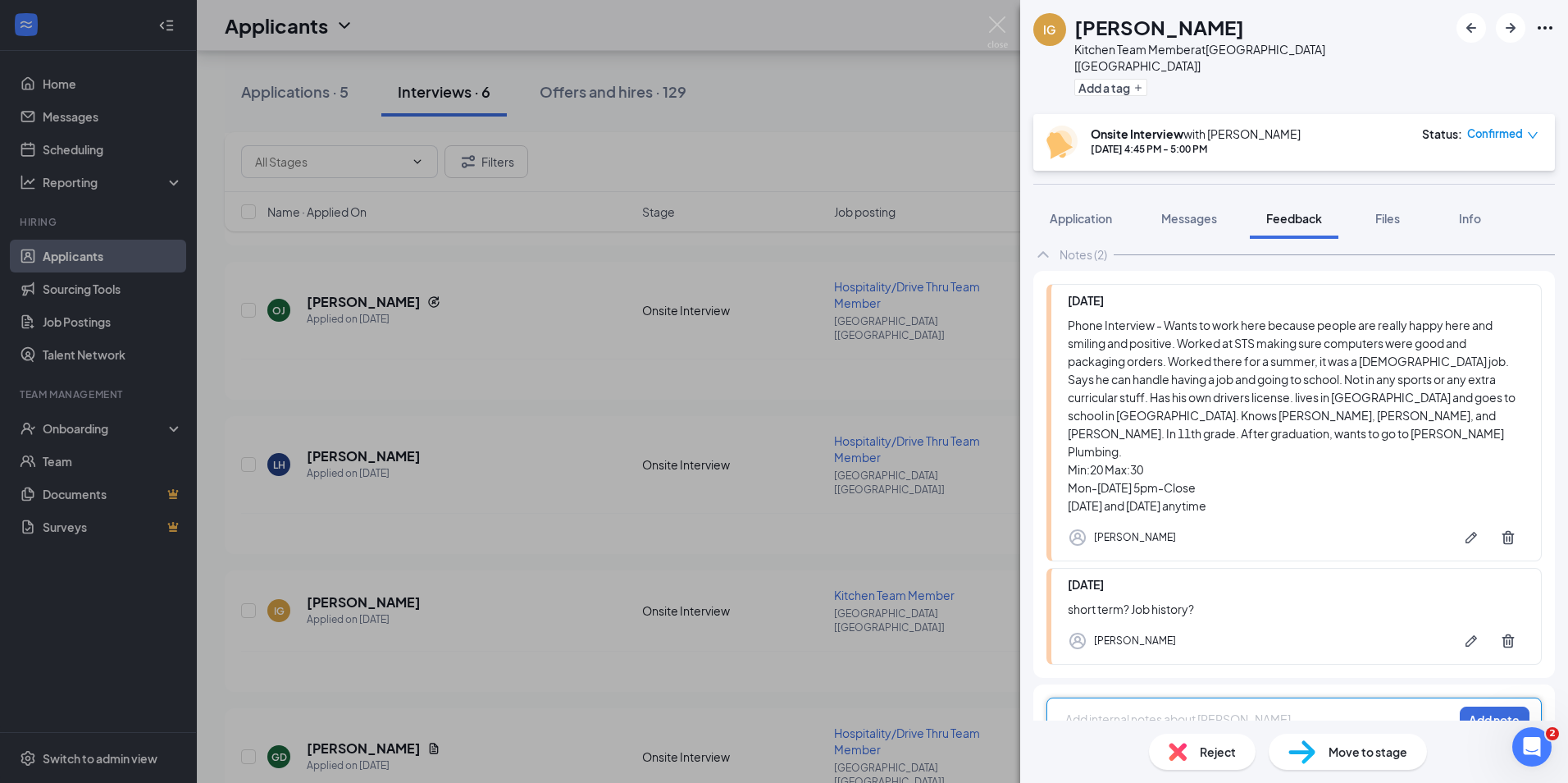
drag, startPoint x: 1065, startPoint y: 383, endPoint x: 1283, endPoint y: 584, distance: 296.5
click at [1283, 584] on div "[DATE] Phone Interview - Wants to work here because people are really happy her…" at bounding box center [1294, 474] width 521 height 407
drag, startPoint x: 1070, startPoint y: 303, endPoint x: 1289, endPoint y: 606, distance: 373.9
click at [1289, 606] on div "[DATE] Phone Interview - Wants to work here because people are really happy her…" at bounding box center [1294, 474] width 521 height 407
drag, startPoint x: 1289, startPoint y: 606, endPoint x: 1154, endPoint y: 360, distance: 280.6
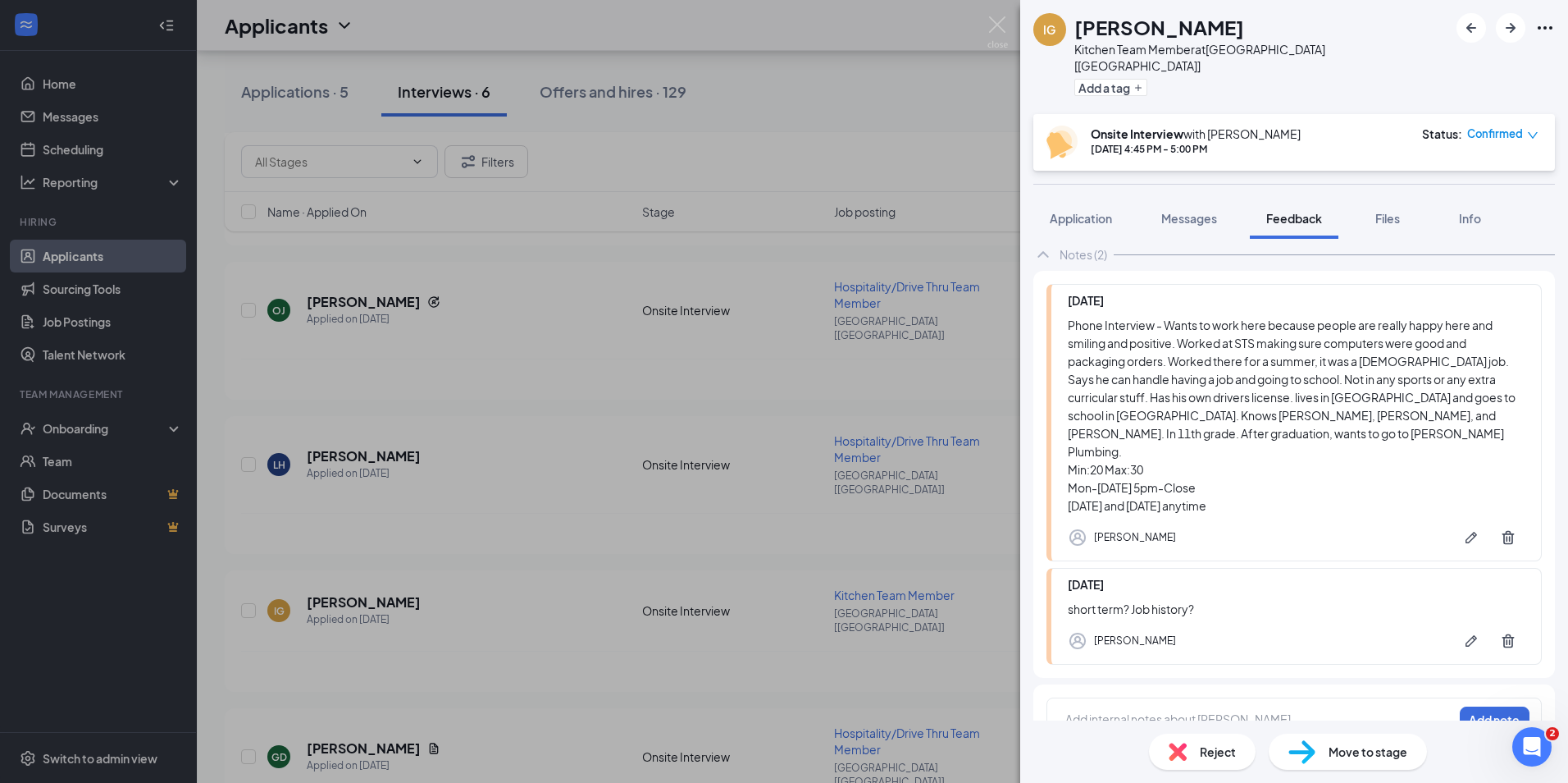
scroll to position [89, 0]
click at [988, 25] on img at bounding box center [998, 32] width 20 height 32
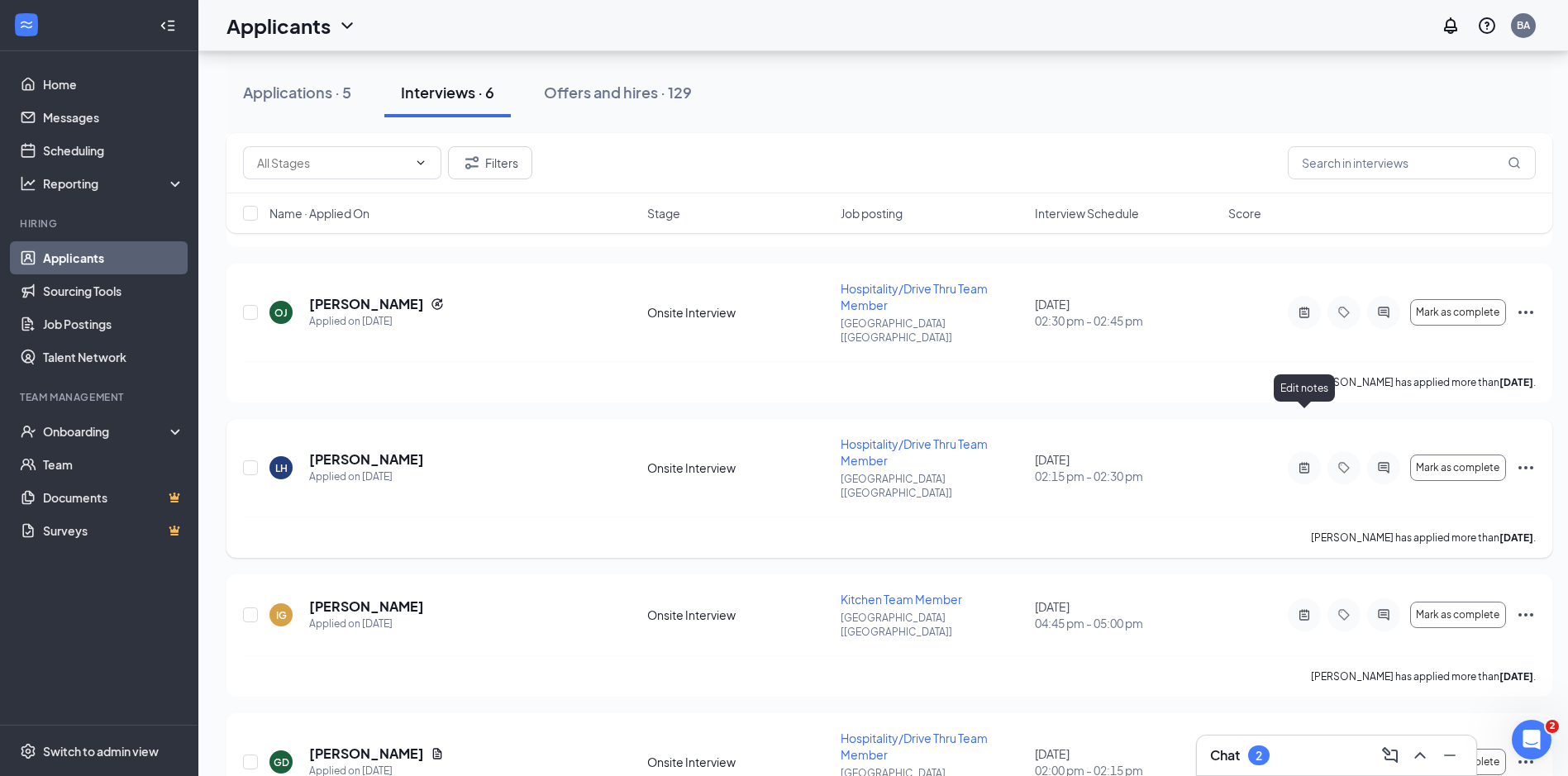
click at [1302, 462] on icon "ActiveNote" at bounding box center [1305, 467] width 10 height 11
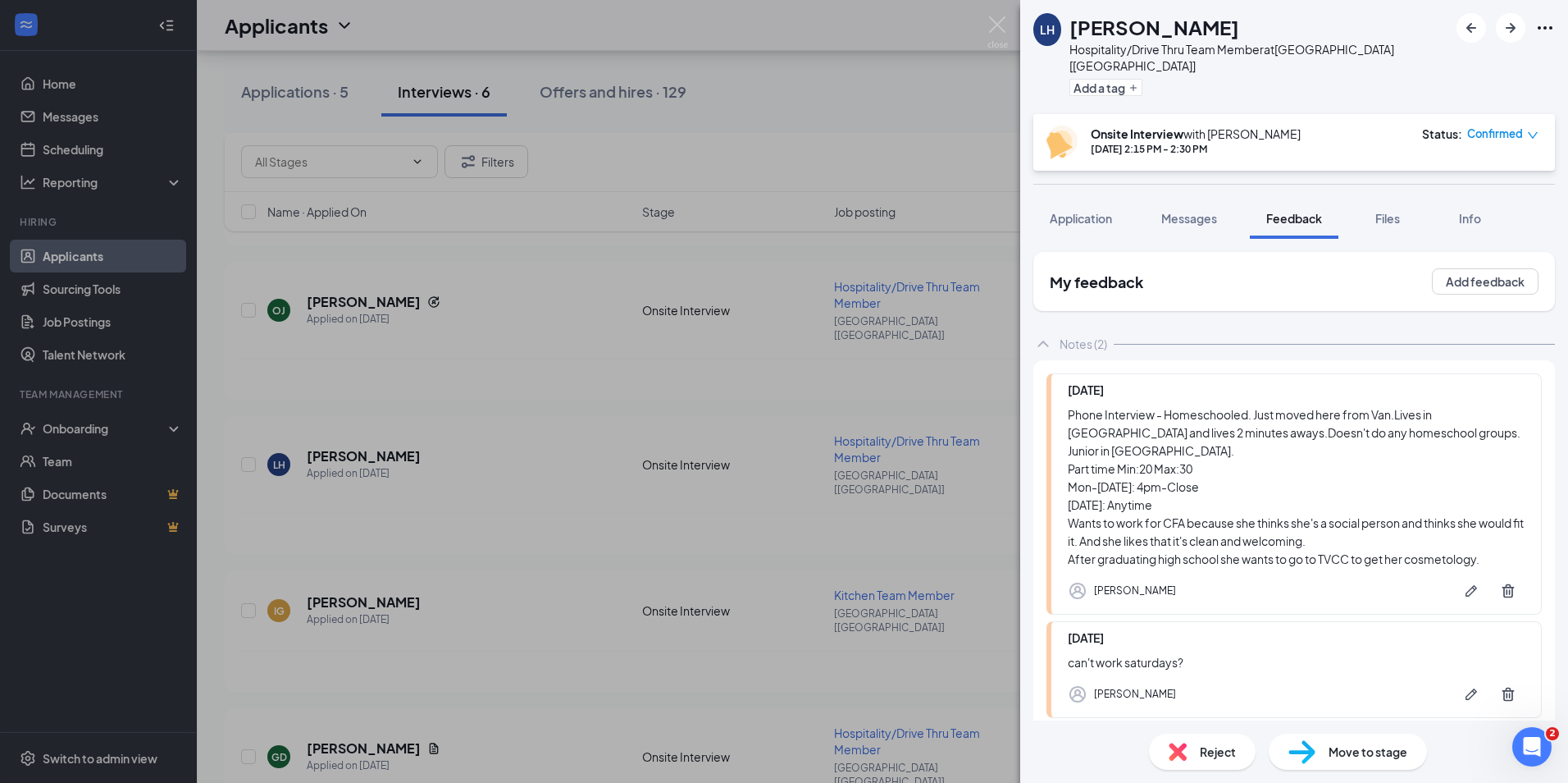
scroll to position [53, 0]
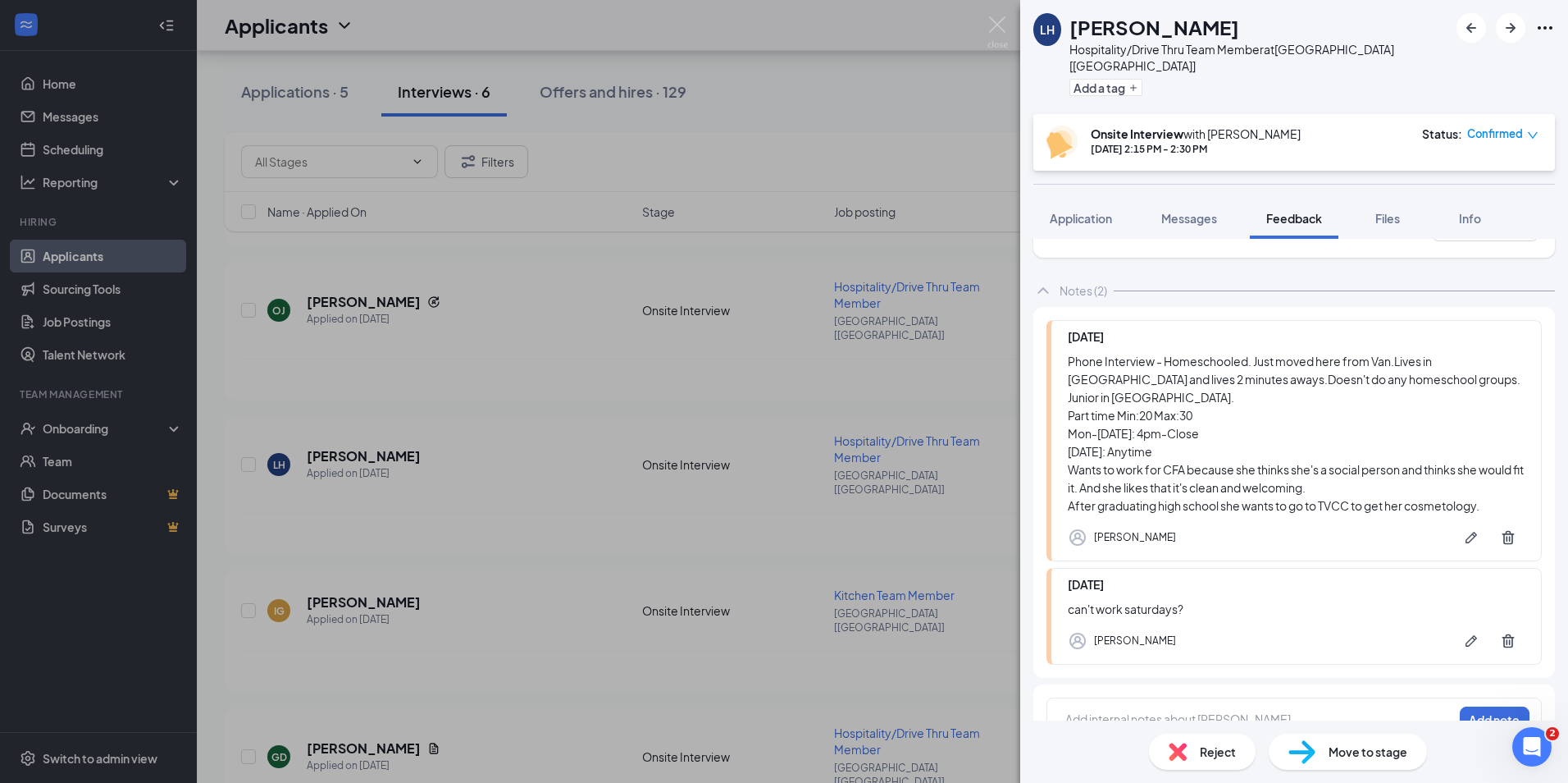
drag, startPoint x: 1078, startPoint y: 383, endPoint x: 1248, endPoint y: 509, distance: 211.6
click at [1248, 509] on div "[DATE] Phone Interview - Homeschooled. Just moved here from Van.Lives in [GEOGR…" at bounding box center [1294, 441] width 496 height 241
drag, startPoint x: 1062, startPoint y: 328, endPoint x: 1216, endPoint y: 593, distance: 306.5
click at [1216, 593] on div "[DATE] Phone Interview - Homeschooled. Just moved here from Van.Lives in [GEOGR…" at bounding box center [1294, 491] width 521 height 371
drag, startPoint x: 1216, startPoint y: 593, endPoint x: 1137, endPoint y: 371, distance: 235.6
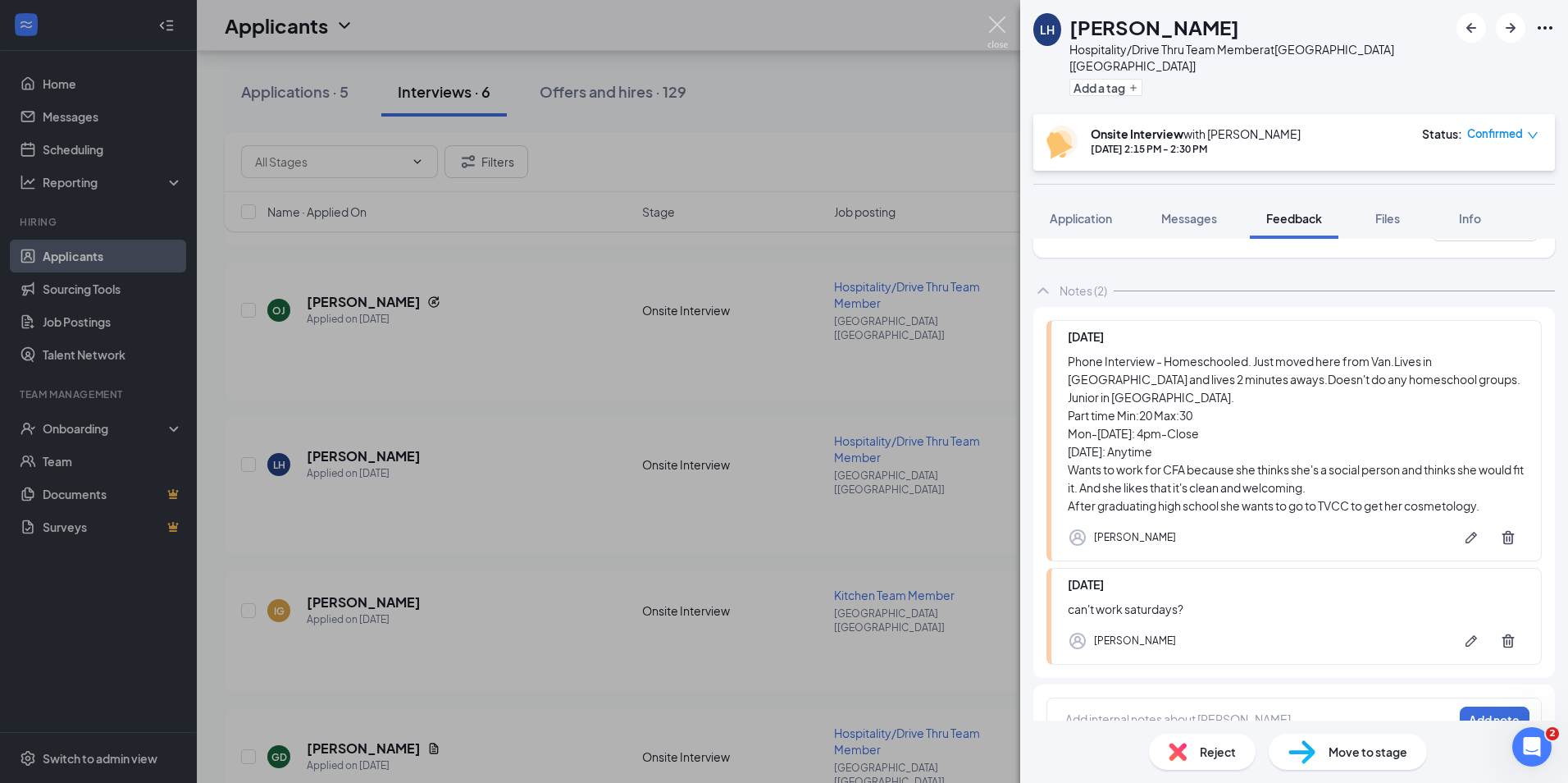
click at [998, 22] on img at bounding box center [998, 32] width 20 height 32
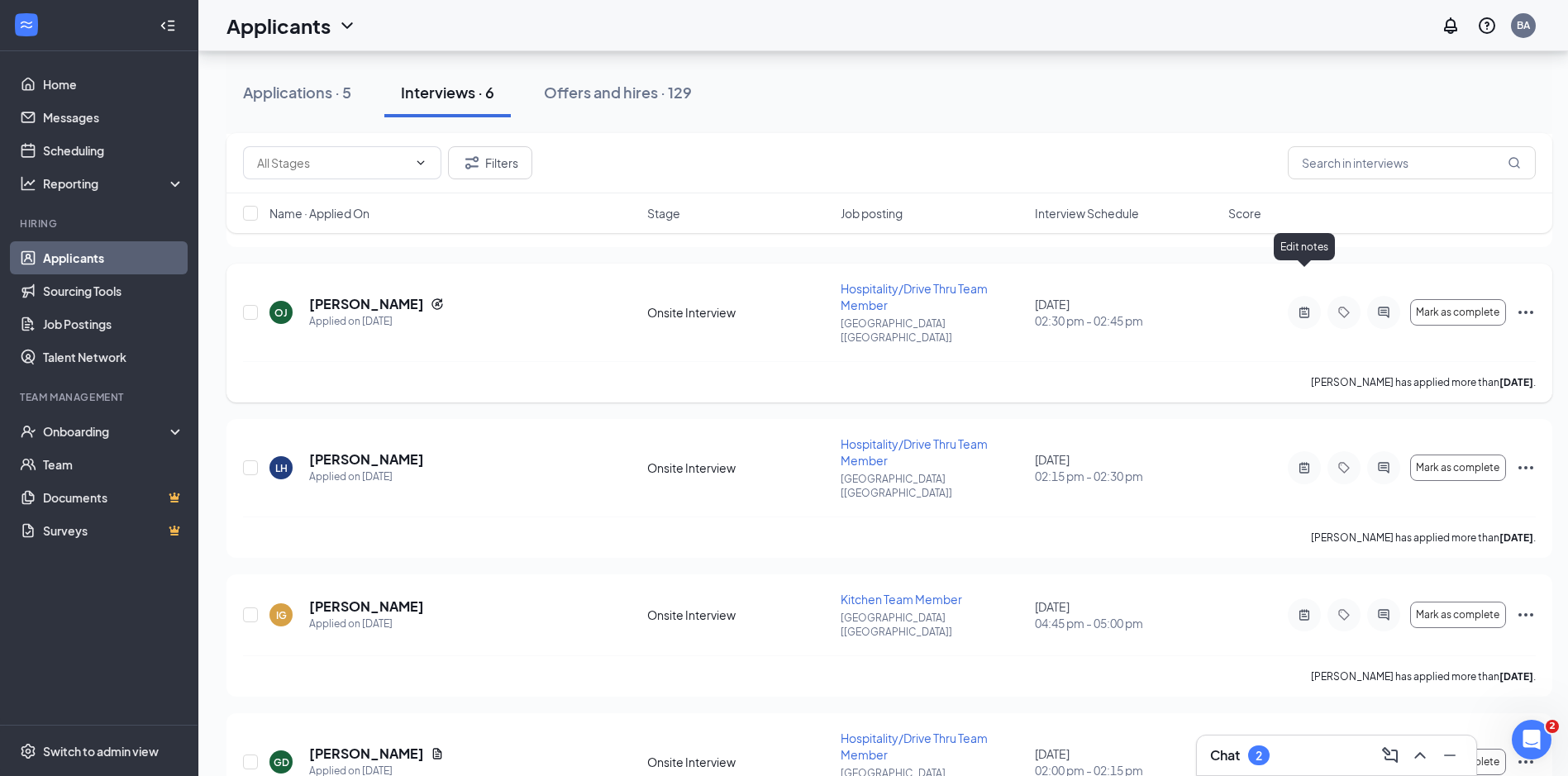
click at [1302, 306] on icon "ActiveNote" at bounding box center [1304, 312] width 19 height 13
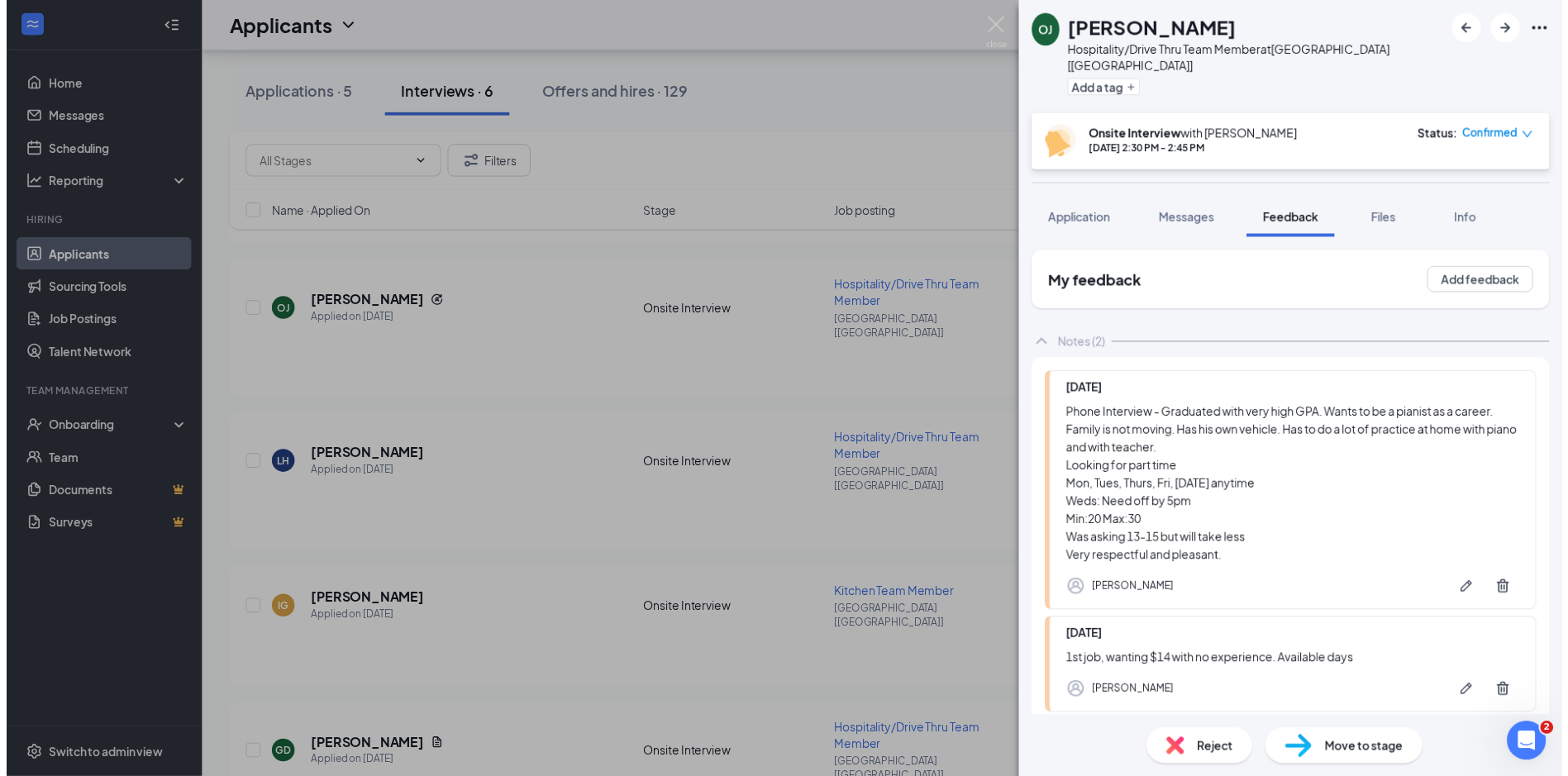
scroll to position [72, 0]
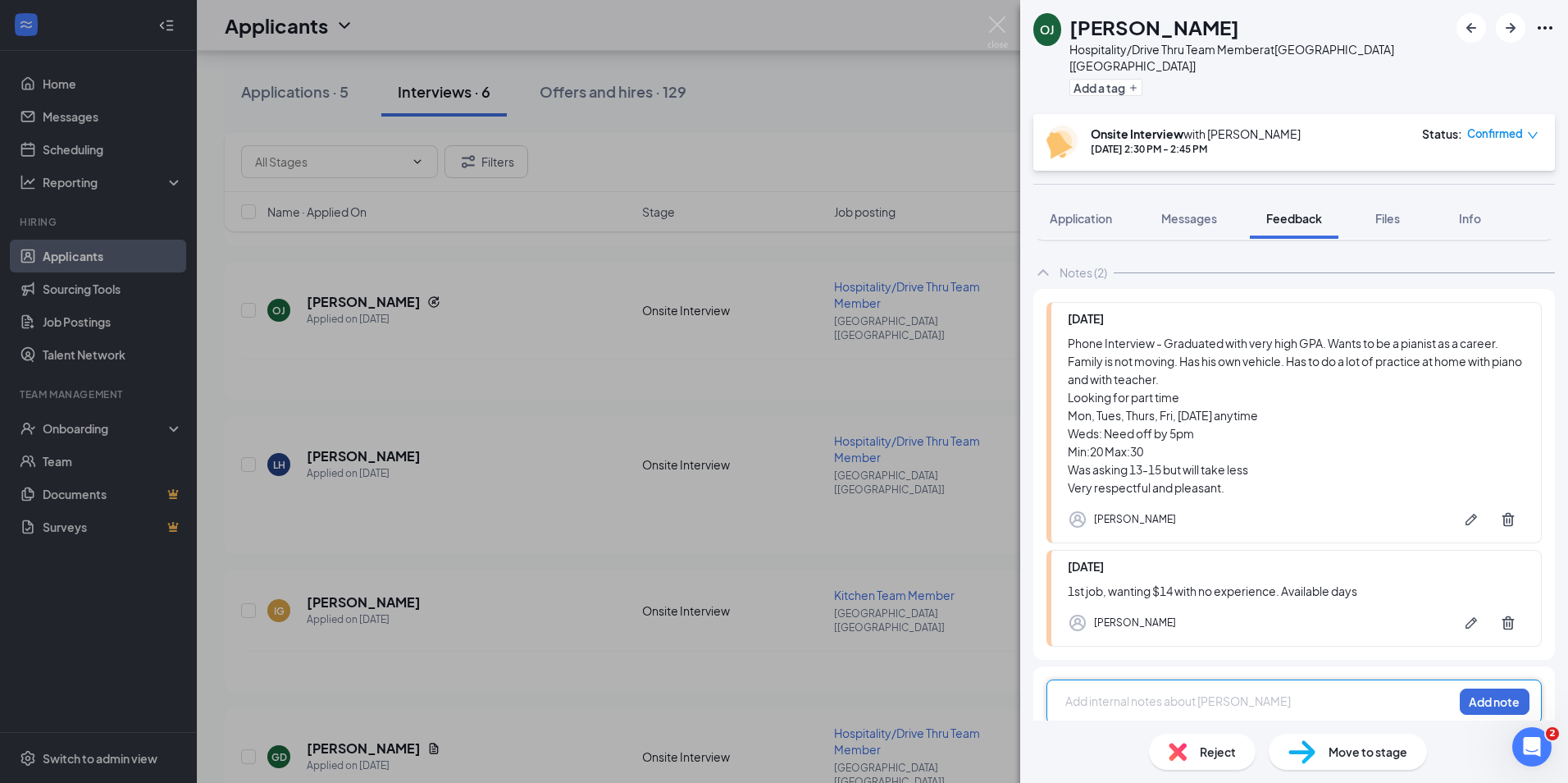
drag, startPoint x: 1063, startPoint y: 394, endPoint x: 1203, endPoint y: 391, distance: 140.0
click at [1203, 391] on div "[DATE] Phone Interview - Graduated with very high GPA. Wants to be a pianist as…" at bounding box center [1294, 422] width 496 height 241
drag, startPoint x: 1066, startPoint y: 299, endPoint x: 1298, endPoint y: 591, distance: 372.9
click at [1298, 591] on div "[DATE] Phone Interview - Graduated with very high GPA. Wants to be a pianist as…" at bounding box center [1294, 474] width 521 height 371
drag, startPoint x: 1298, startPoint y: 591, endPoint x: 1142, endPoint y: 397, distance: 248.9
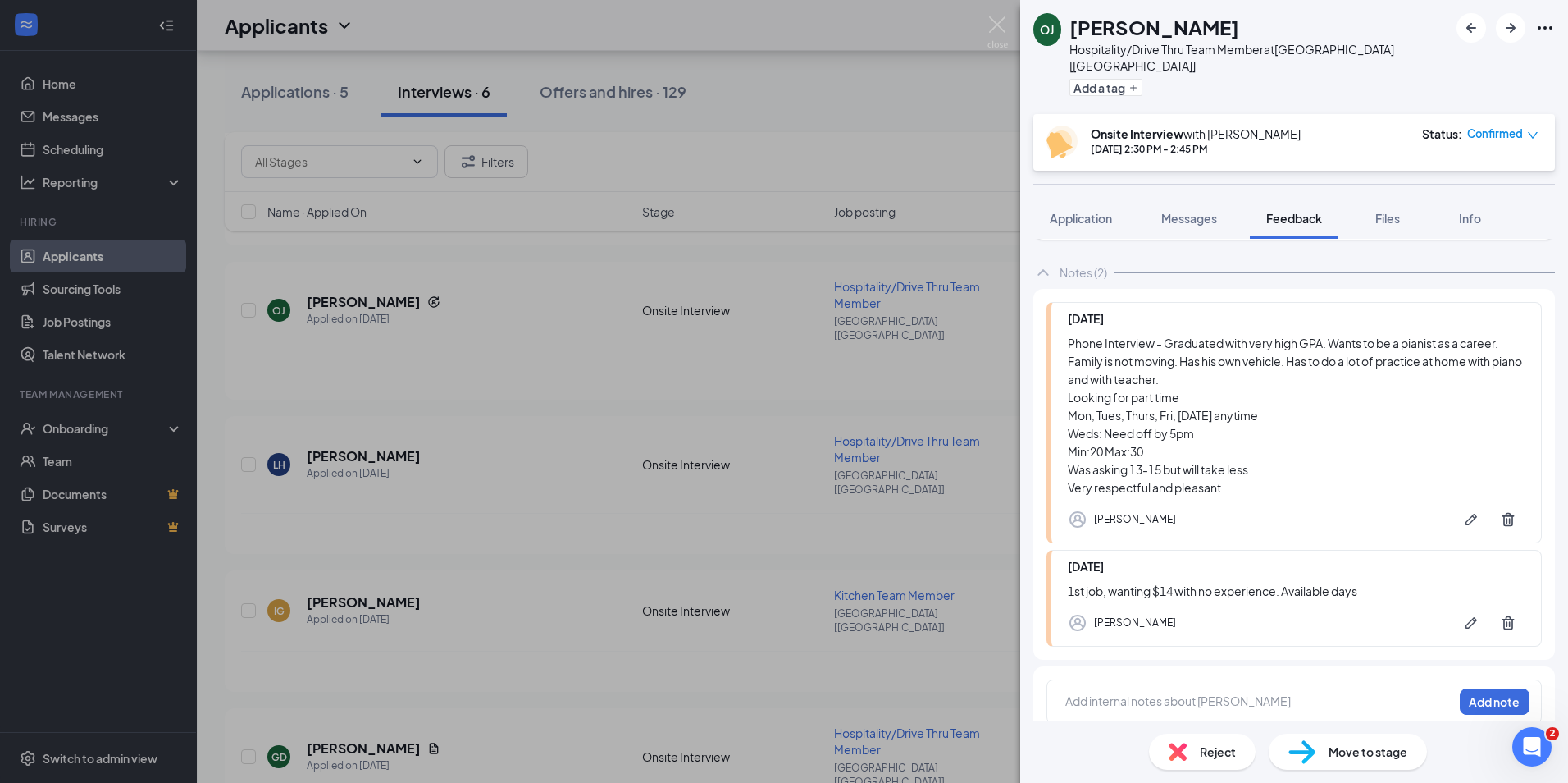
click at [1010, 27] on div "OJ [PERSON_NAME] Hospitality/Drive Thru Team Member at [GEOGRAPHIC_DATA] [[GEOG…" at bounding box center [784, 391] width 1568 height 783
click at [1000, 27] on img at bounding box center [998, 32] width 20 height 32
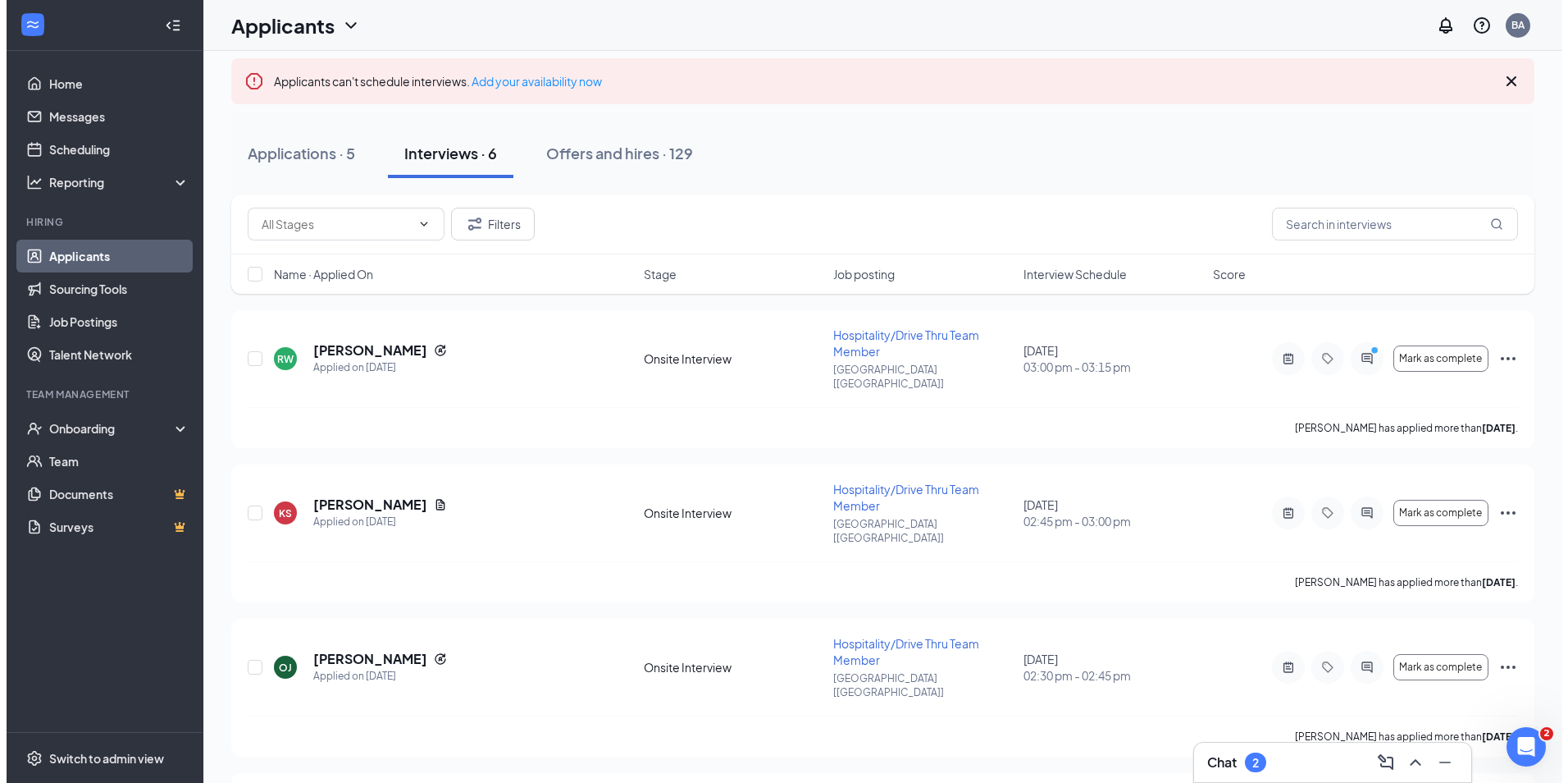
scroll to position [33, 0]
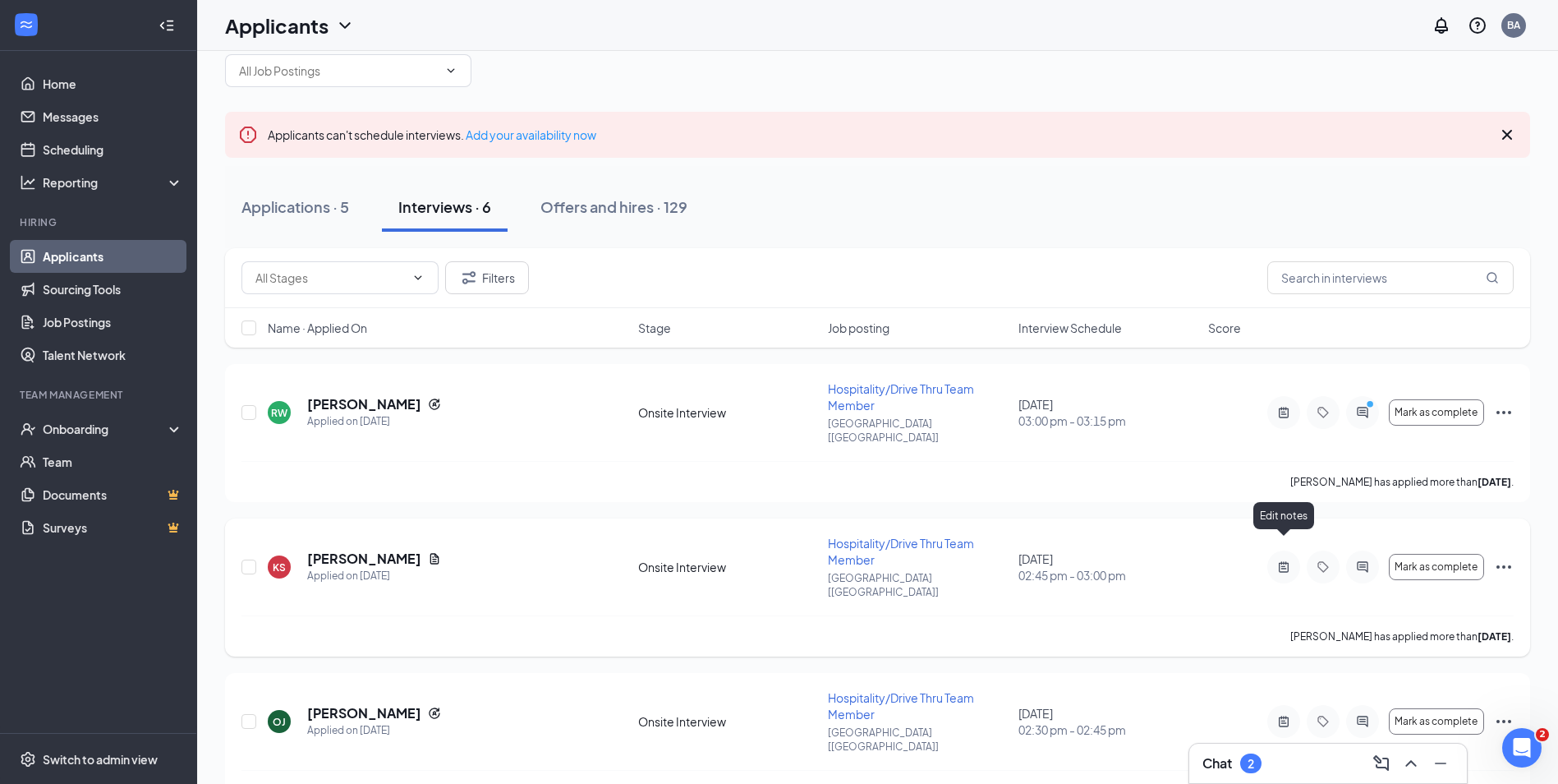
click at [1286, 561] on icon "ActiveNote" at bounding box center [1283, 567] width 10 height 11
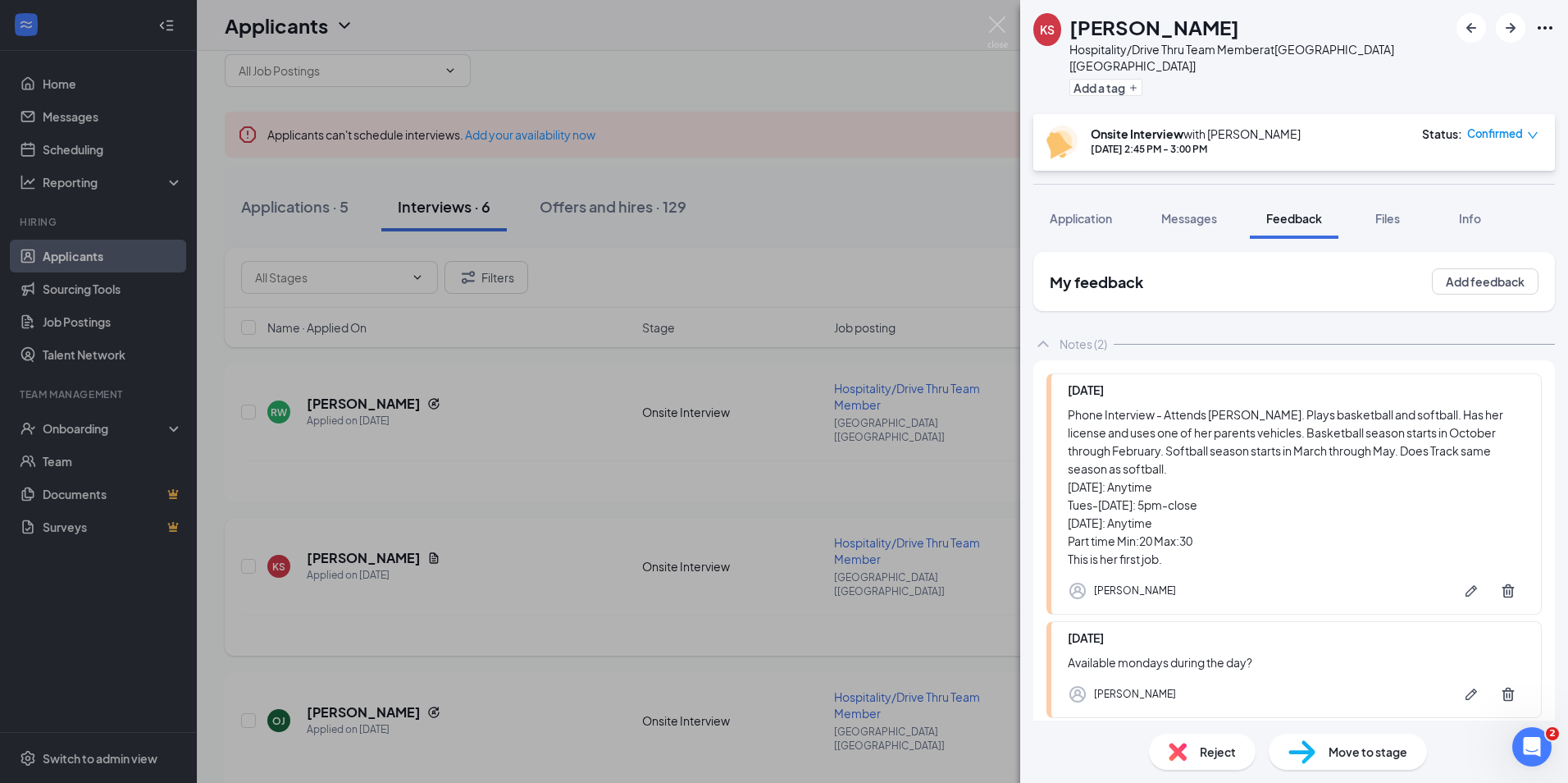
scroll to position [72, 0]
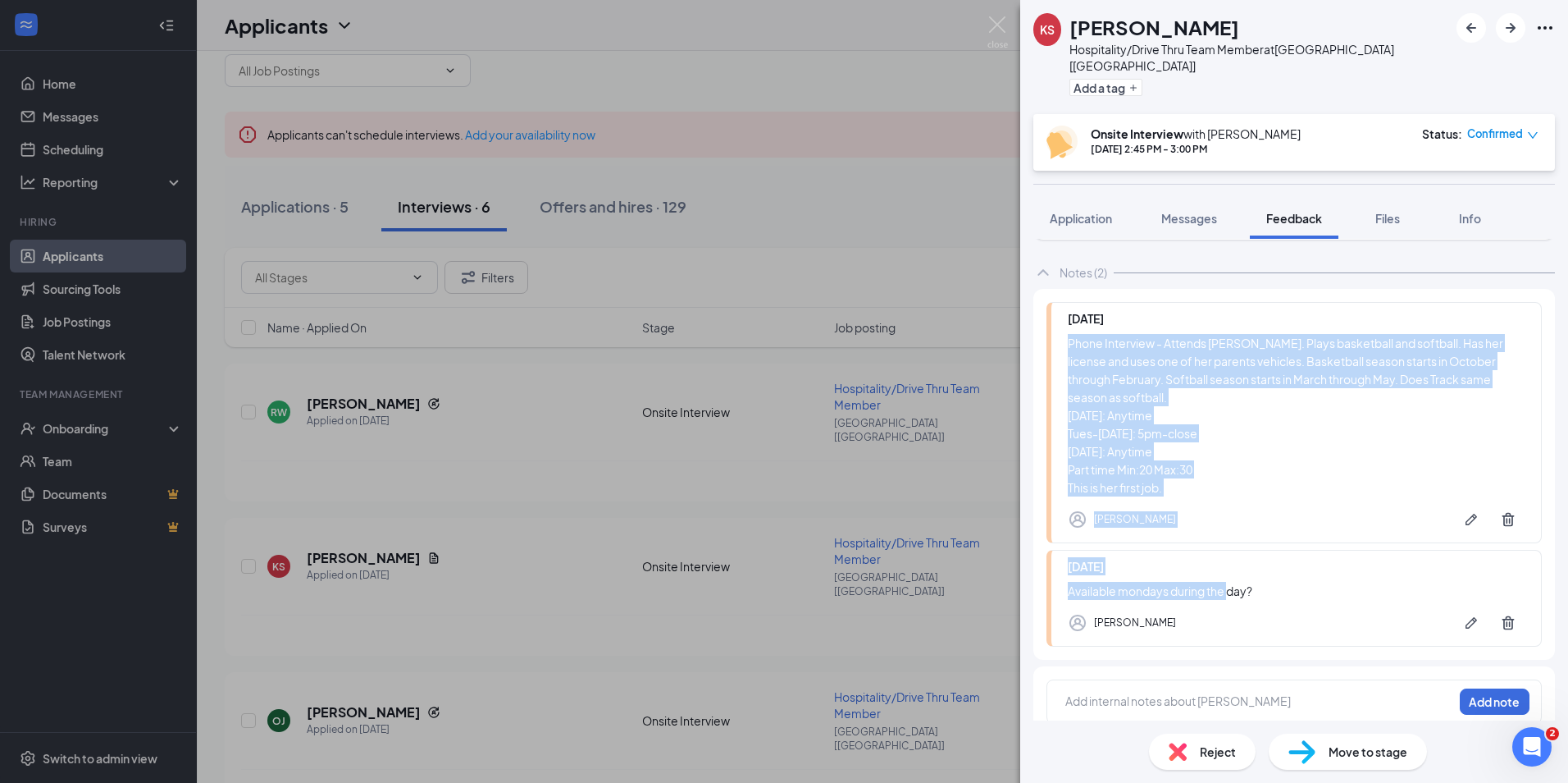
drag, startPoint x: 1068, startPoint y: 327, endPoint x: 1268, endPoint y: 599, distance: 337.6
click at [1268, 599] on div "[DATE] Phone Interview - Attends [PERSON_NAME]. Plays basketball and softball. …" at bounding box center [1294, 474] width 521 height 371
click at [995, 28] on img at bounding box center [998, 32] width 20 height 32
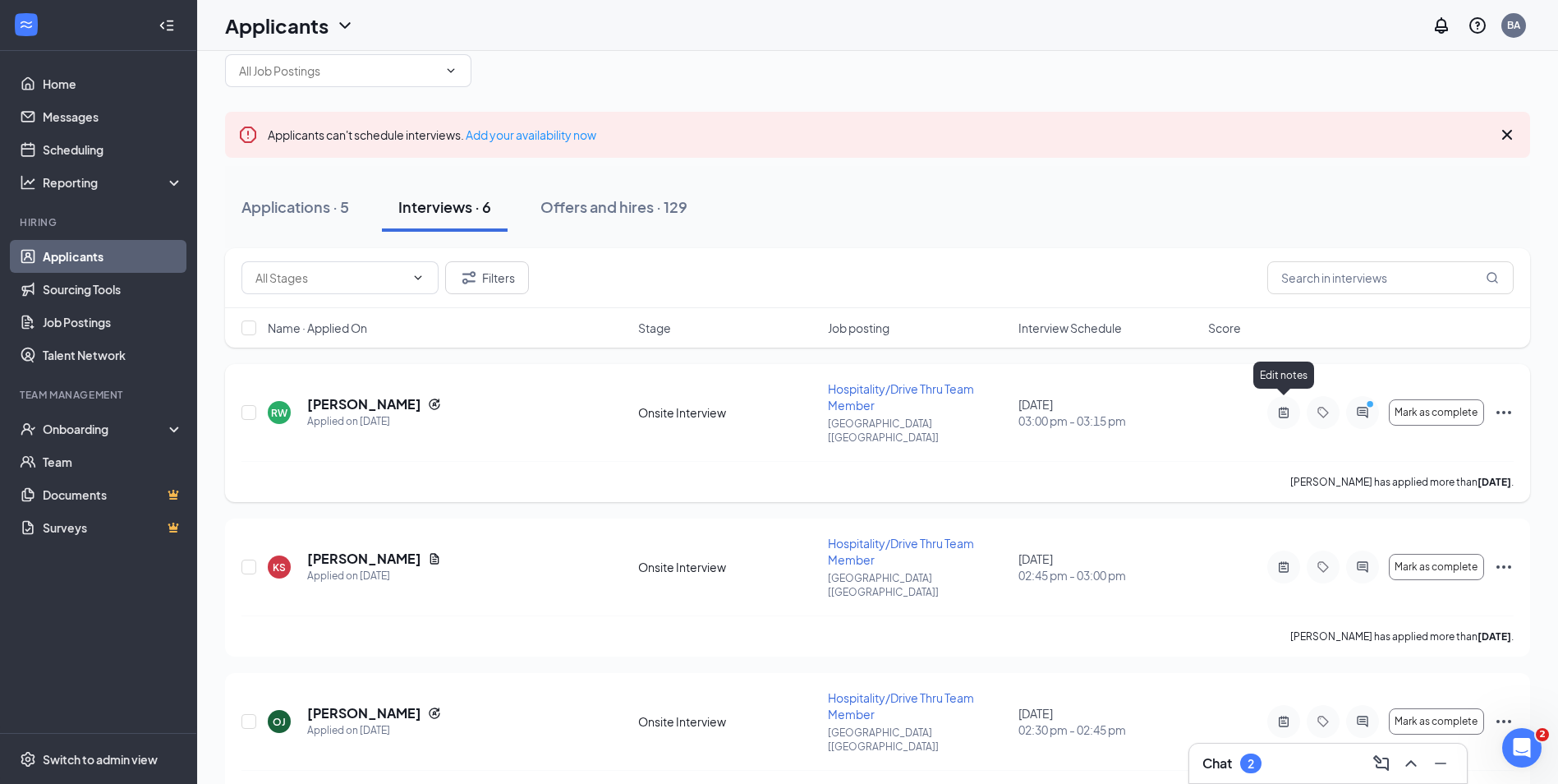
click at [1280, 407] on icon "ActiveNote" at bounding box center [1283, 412] width 10 height 11
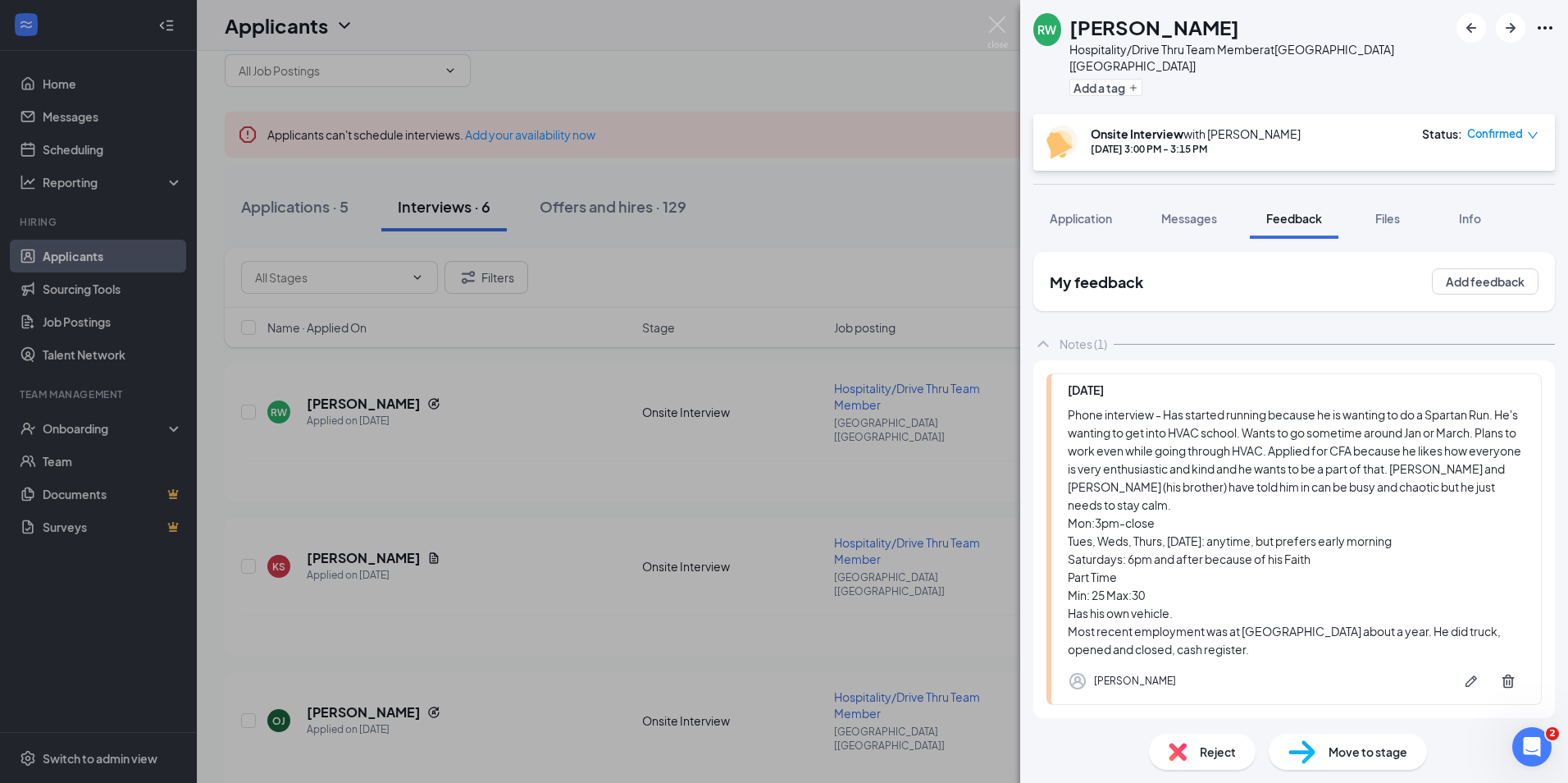
scroll to position [58, 0]
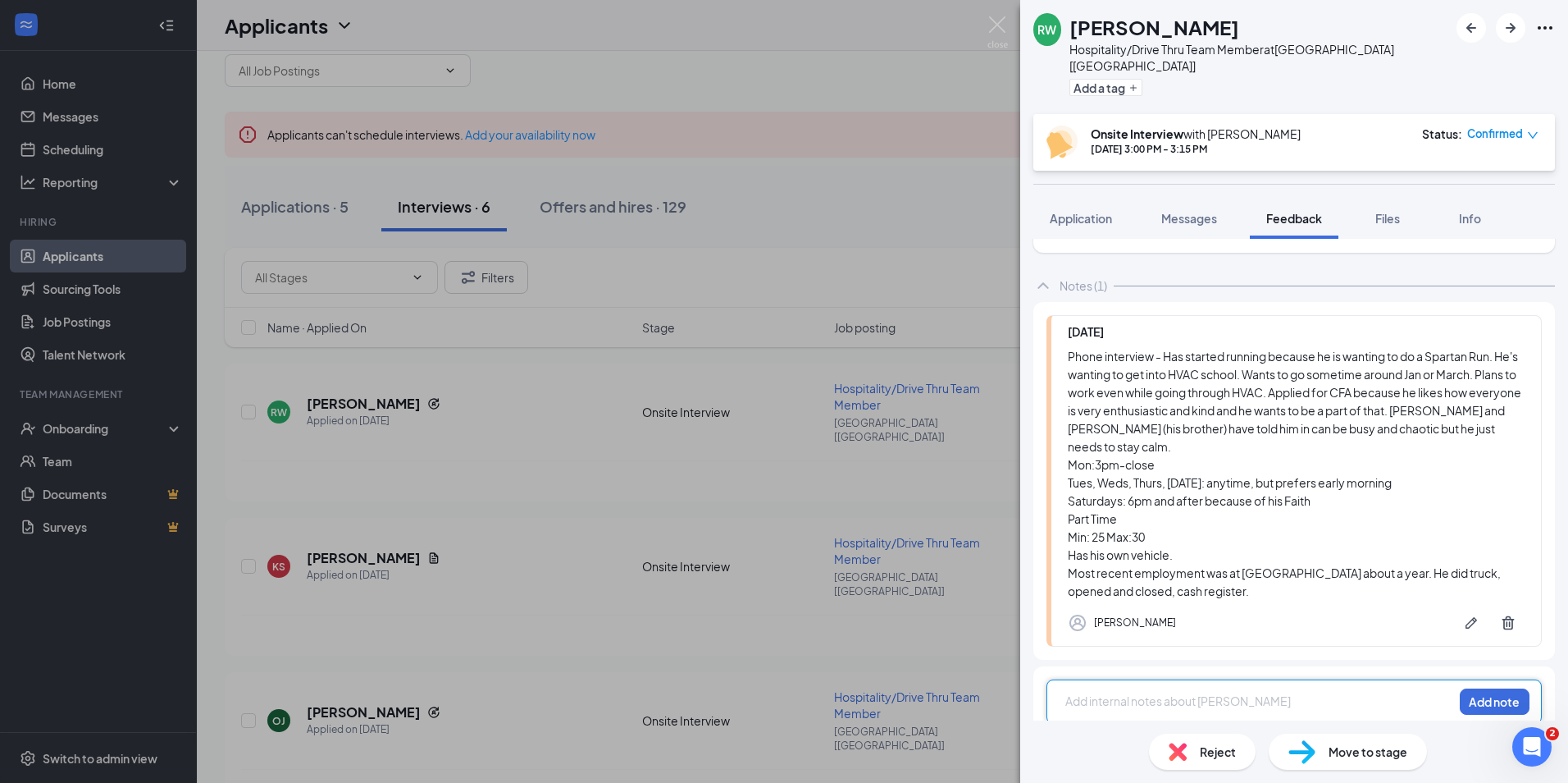
drag, startPoint x: 1057, startPoint y: 379, endPoint x: 1150, endPoint y: 491, distance: 145.6
click at [1185, 517] on div "[DATE] Phone interview - Has started running because he is wanting to do a Spar…" at bounding box center [1294, 480] width 496 height 331
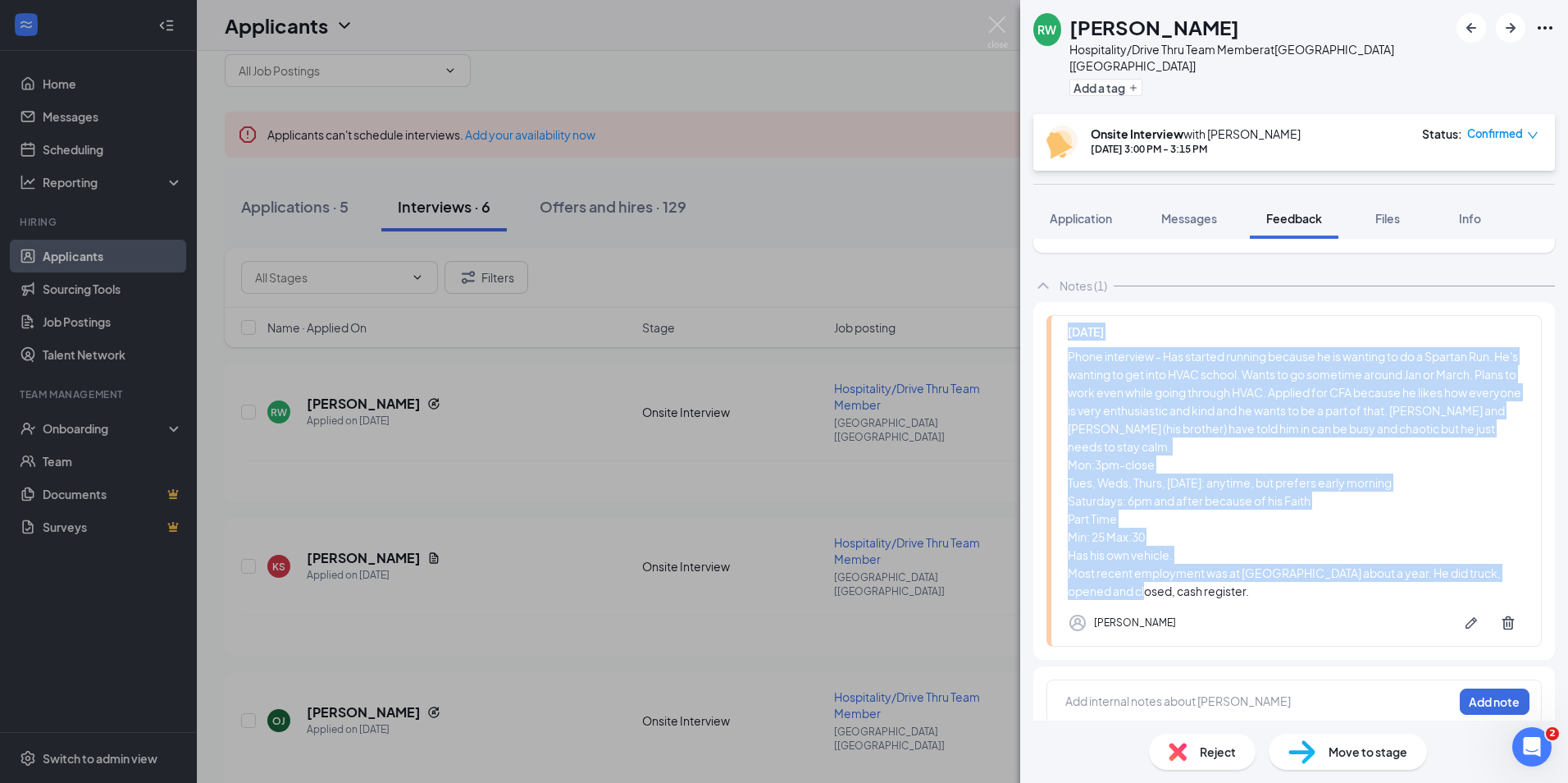
drag, startPoint x: 1063, startPoint y: 305, endPoint x: 1260, endPoint y: 586, distance: 343.2
click at [1260, 586] on div "[DATE] Phone interview - Has started running because he is wanting to do a Spar…" at bounding box center [1294, 480] width 496 height 331
drag, startPoint x: 1260, startPoint y: 586, endPoint x: 1116, endPoint y: 389, distance: 244.0
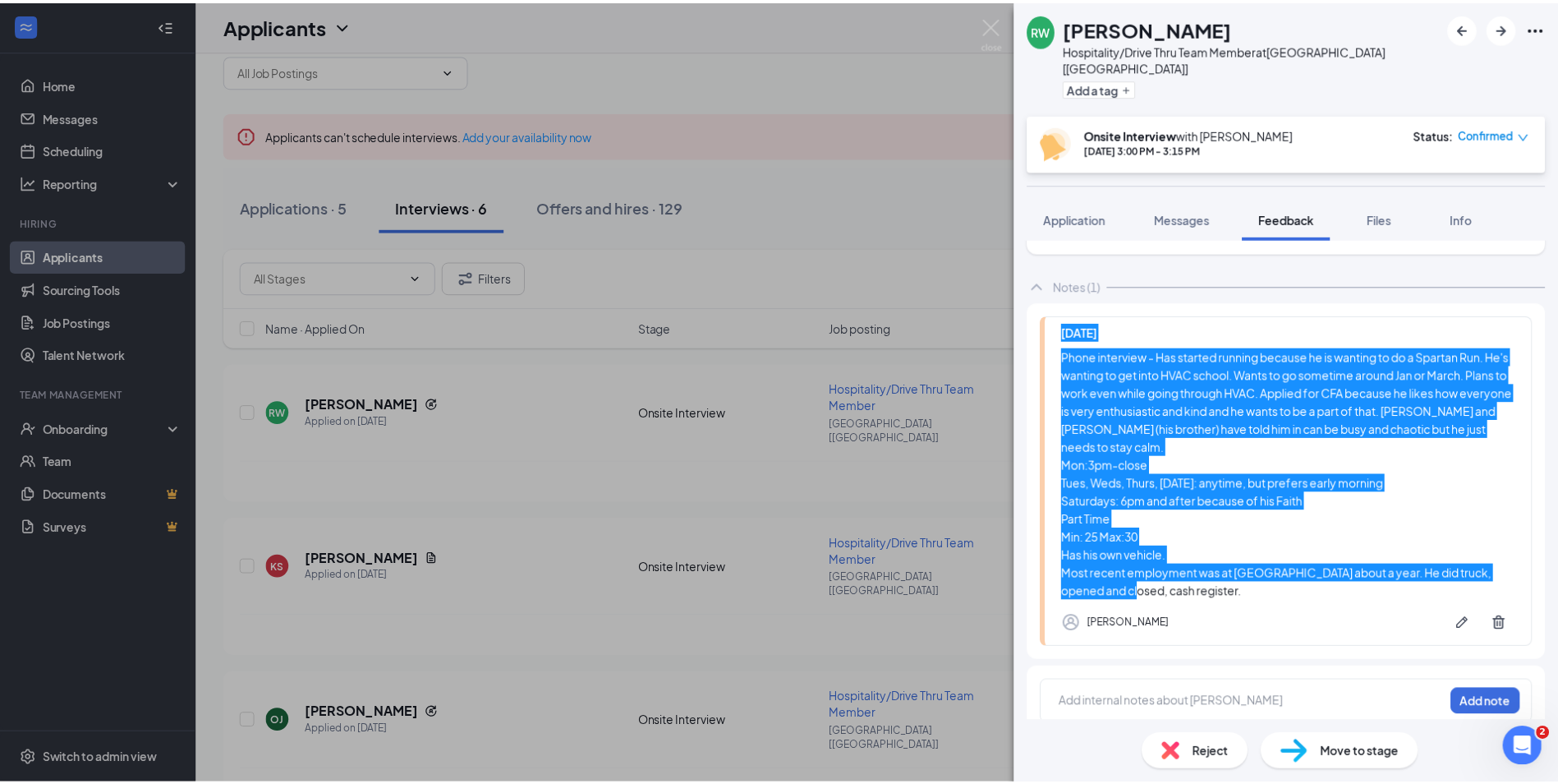
scroll to position [58, 0]
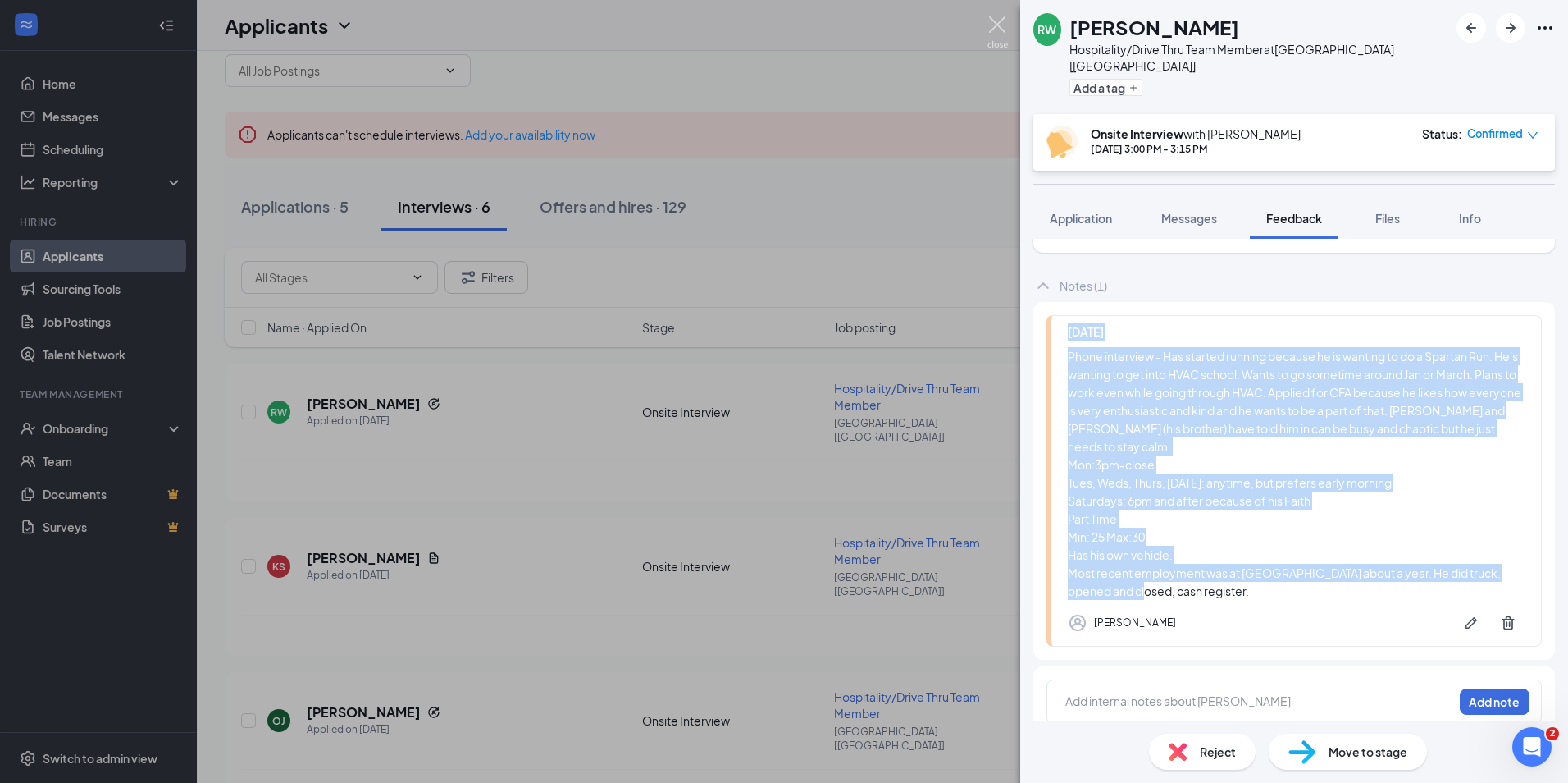
click at [1001, 29] on img at bounding box center [998, 32] width 20 height 32
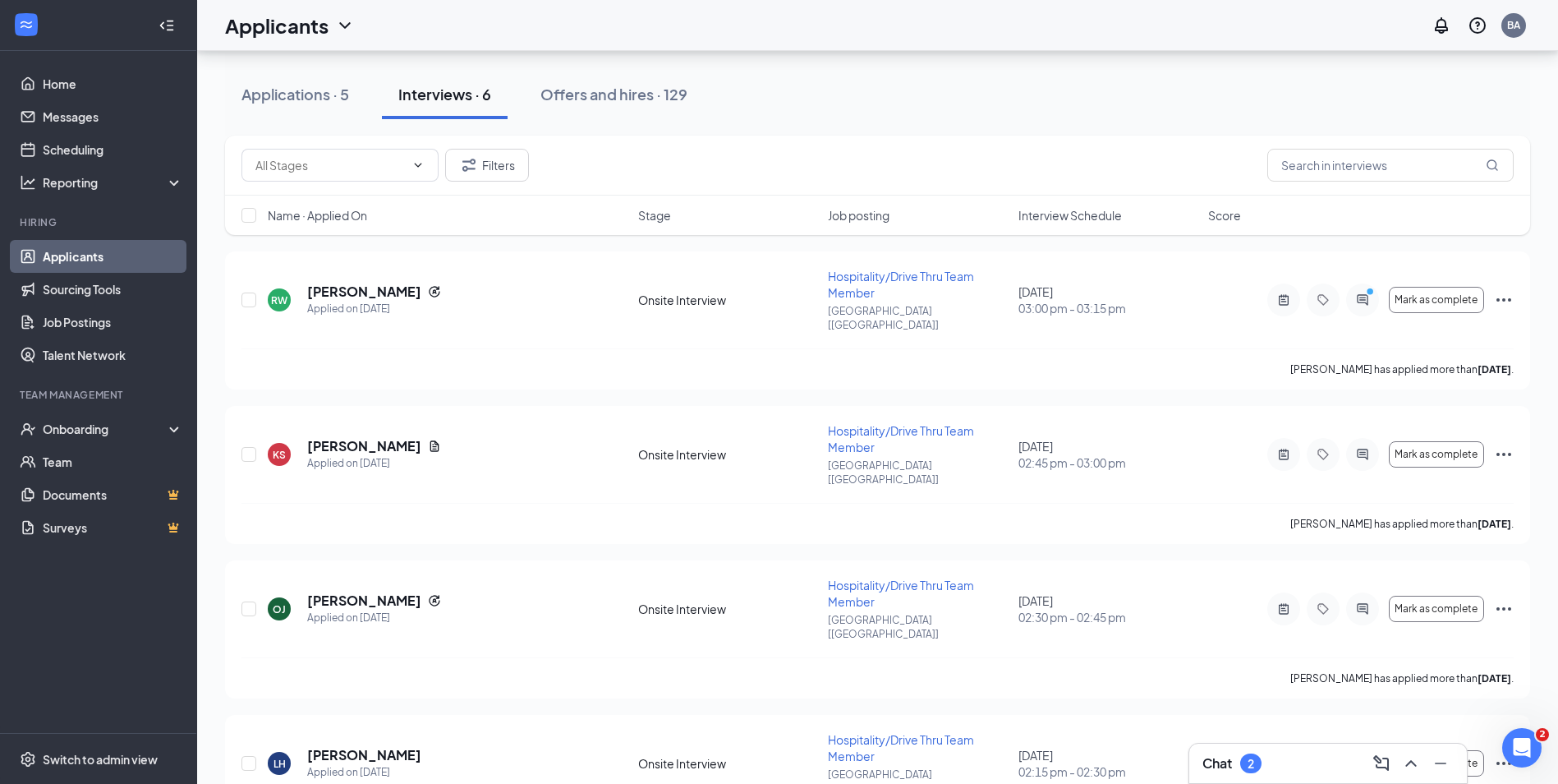
scroll to position [115, 0]
